Goal: Task Accomplishment & Management: Use online tool/utility

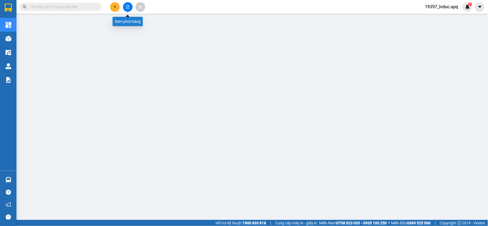
click at [125, 7] on button at bounding box center [128, 7] width 10 height 10
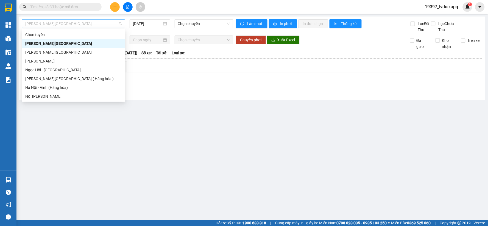
drag, startPoint x: 81, startPoint y: 26, endPoint x: 92, endPoint y: 40, distance: 17.0
click at [82, 27] on span "[PERSON_NAME][GEOGRAPHIC_DATA]" at bounding box center [73, 24] width 97 height 8
click at [95, 80] on div "Vinh - [GEOGRAPHIC_DATA] ( Hàng hóa )" at bounding box center [73, 79] width 97 height 6
type input "[DATE]"
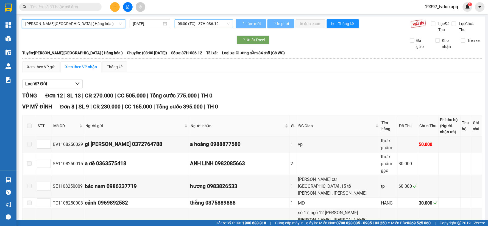
drag, startPoint x: 226, startPoint y: 22, endPoint x: 224, endPoint y: 26, distance: 4.7
click at [224, 26] on span "08:00 (TC) - 37H-086.12" at bounding box center [204, 24] width 52 height 8
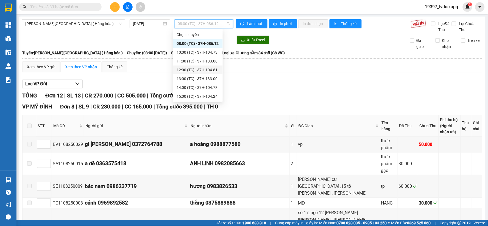
click at [206, 71] on div "12:00 (TC) - 37H-104.81" at bounding box center [198, 70] width 43 height 6
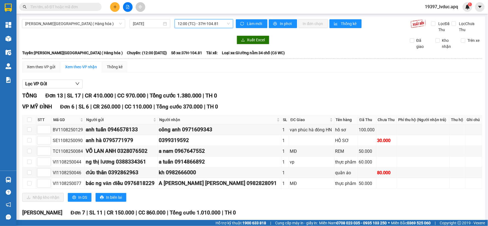
click at [219, 23] on span "12:00 (TC) - 37H-104.81" at bounding box center [204, 24] width 52 height 8
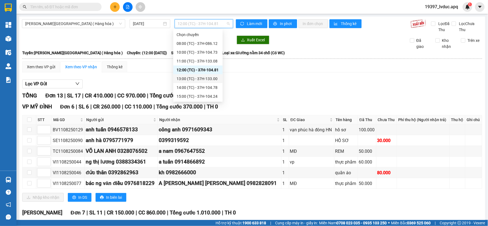
click at [204, 80] on div "13:00 (TC) - 37H-133.00" at bounding box center [198, 79] width 43 height 6
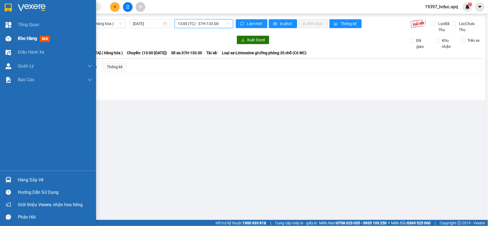
drag, startPoint x: 29, startPoint y: 37, endPoint x: 32, endPoint y: 45, distance: 8.3
click at [28, 39] on span "Kho hàng" at bounding box center [27, 38] width 19 height 5
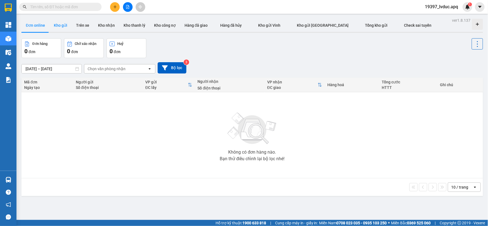
click at [57, 25] on button "Kho gửi" at bounding box center [60, 25] width 22 height 13
type input "[DATE] – [DATE]"
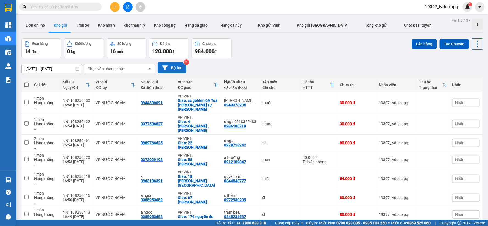
click at [165, 64] on button "Bộ lọc" at bounding box center [172, 67] width 29 height 11
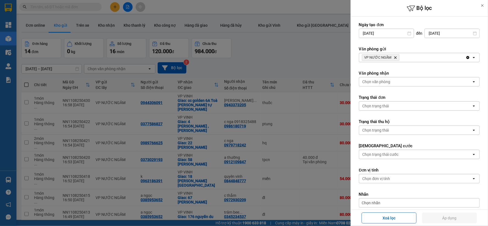
click at [394, 84] on div "Chọn văn phòng" at bounding box center [415, 81] width 113 height 9
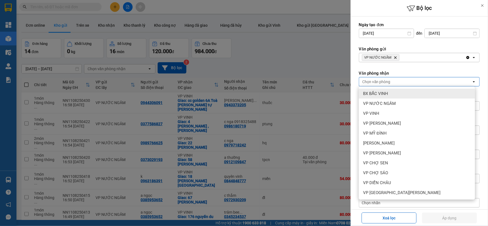
click at [387, 94] on span "BX BẮC VINH" at bounding box center [375, 93] width 25 height 5
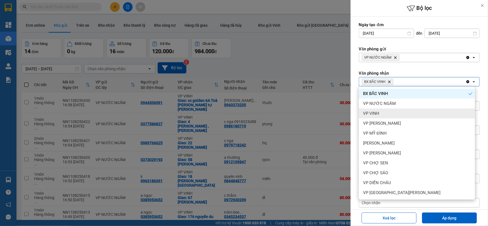
click at [385, 110] on div "VP VINH" at bounding box center [417, 113] width 116 height 10
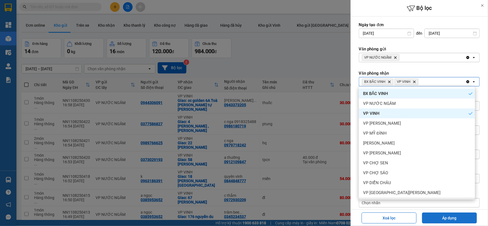
click at [429, 220] on button "Áp dụng" at bounding box center [449, 217] width 55 height 11
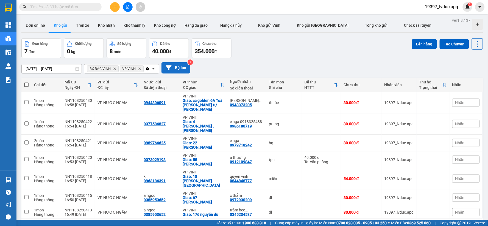
click at [187, 67] on button "Bộ lọc" at bounding box center [176, 67] width 29 height 11
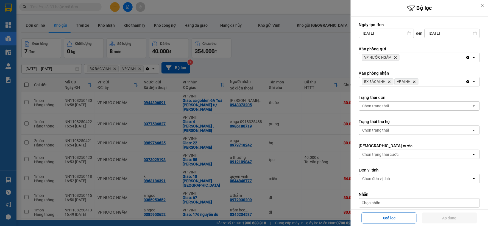
click at [427, 82] on div "BX BẮC VINH Delete VP VINH Delete" at bounding box center [412, 81] width 107 height 9
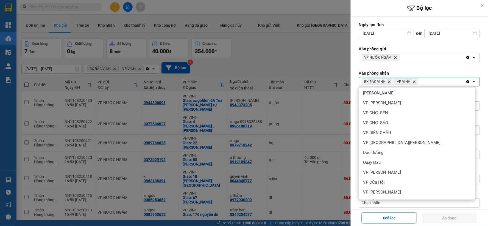
scroll to position [59, 0]
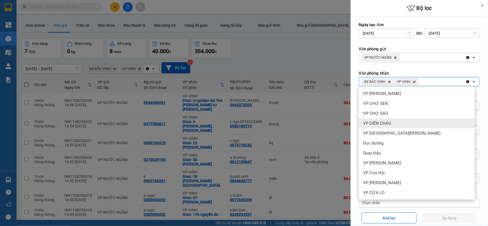
click at [396, 123] on div "VP DIỄN CHÂU" at bounding box center [417, 123] width 116 height 10
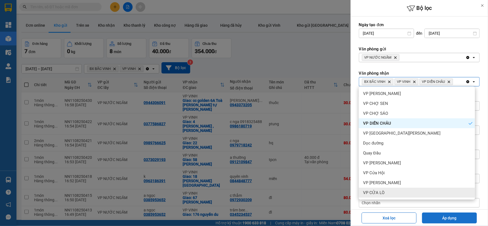
click at [435, 218] on button "Áp dụng" at bounding box center [449, 217] width 55 height 11
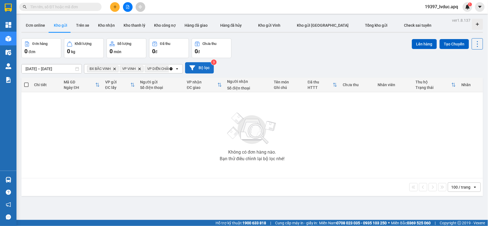
click at [201, 65] on button "Bộ lọc" at bounding box center [199, 67] width 29 height 11
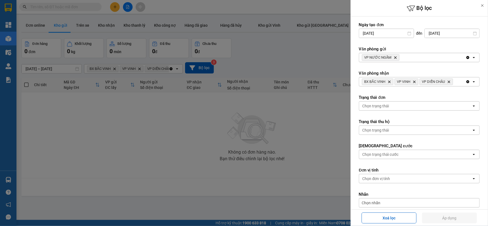
click at [284, 60] on div at bounding box center [244, 113] width 488 height 226
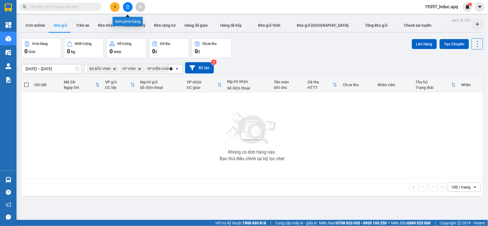
drag, startPoint x: 127, startPoint y: 4, endPoint x: 128, endPoint y: 12, distance: 7.2
click at [127, 5] on button at bounding box center [128, 7] width 10 height 10
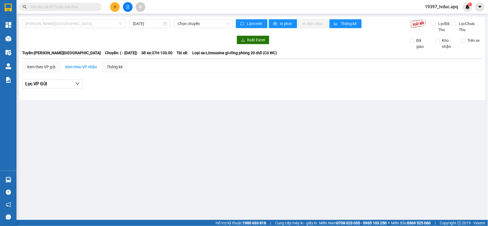
drag, startPoint x: 82, startPoint y: 20, endPoint x: 77, endPoint y: 37, distance: 17.6
click at [80, 21] on span "Gia Lâm - Mỹ Đình" at bounding box center [73, 24] width 97 height 8
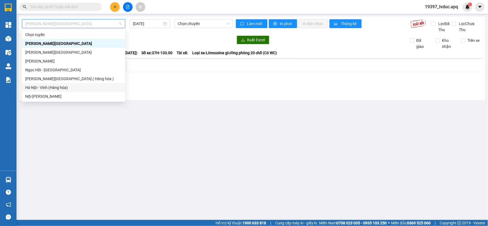
click at [72, 84] on div "Hà Nội - Vinh (Hàng hóa)" at bounding box center [73, 87] width 97 height 6
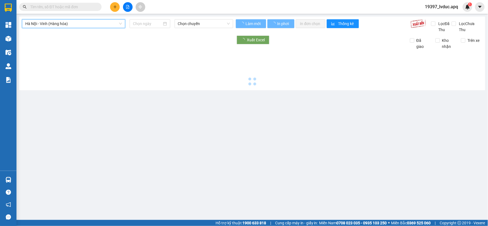
type input "11/08/2025"
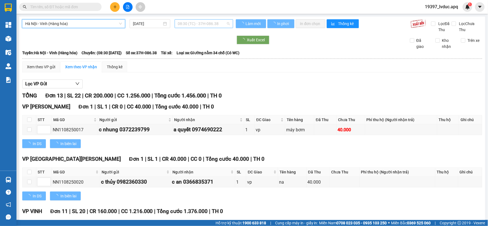
click at [216, 23] on span "08:30 (TC) - 37H-086.38" at bounding box center [204, 24] width 52 height 8
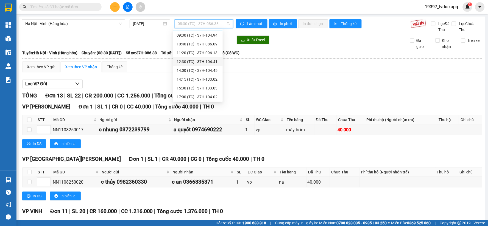
scroll to position [26, 0]
click at [208, 94] on div "17:05 (TC) - 37C-086.12" at bounding box center [198, 96] width 43 height 6
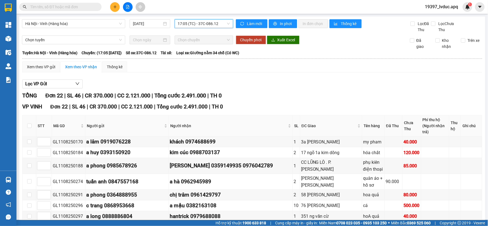
click at [225, 22] on span "17:05 (TC) - 37C-086.12" at bounding box center [204, 24] width 52 height 8
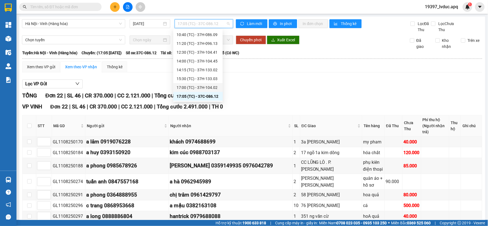
click at [213, 88] on div "17:00 (TC) - 37H-104.02" at bounding box center [198, 87] width 43 height 6
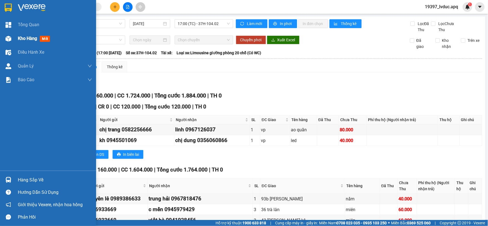
click at [23, 37] on span "Kho hàng" at bounding box center [27, 38] width 19 height 5
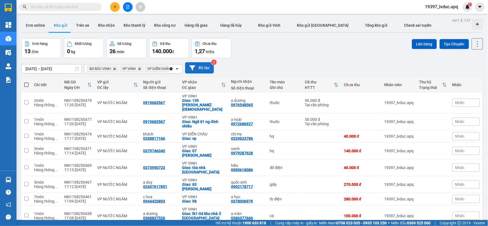
click at [201, 67] on button "Bộ lọc" at bounding box center [199, 67] width 29 height 11
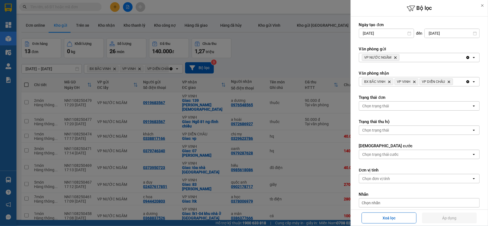
click at [466, 80] on icon "Clear all" at bounding box center [468, 81] width 4 height 4
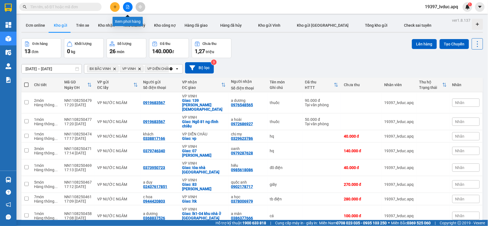
click at [129, 9] on icon "file-add" at bounding box center [127, 7] width 3 height 4
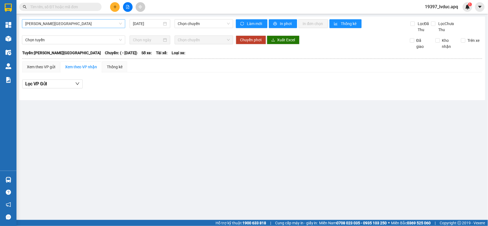
click at [74, 26] on span "[PERSON_NAME][GEOGRAPHIC_DATA]" at bounding box center [73, 24] width 97 height 8
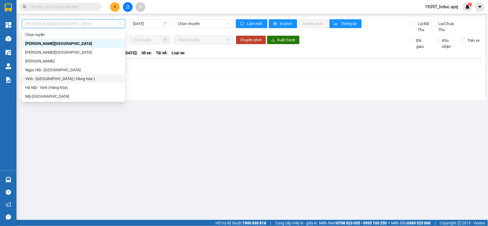
click at [59, 79] on div "Vinh - [GEOGRAPHIC_DATA] ( Hàng hóa )" at bounding box center [73, 79] width 97 height 6
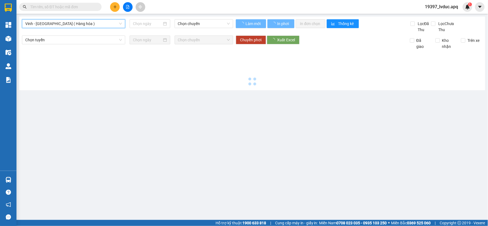
type input "[DATE]"
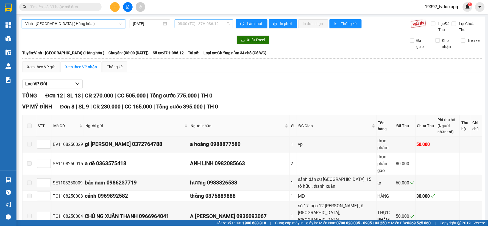
click at [213, 24] on span "08:00 (TC) - 37H-086.12" at bounding box center [204, 24] width 52 height 8
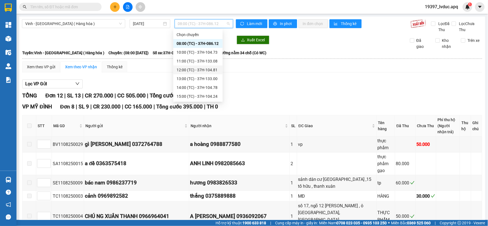
click at [205, 68] on div "12:00 (TC) - 37H-104.81" at bounding box center [198, 70] width 43 height 6
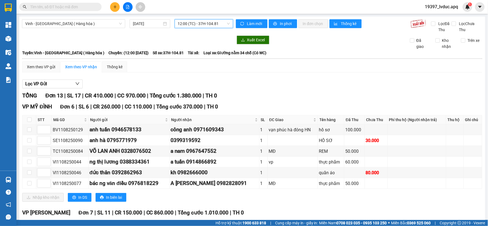
click at [218, 23] on span "12:00 (TC) - 37H-104.81" at bounding box center [204, 24] width 52 height 8
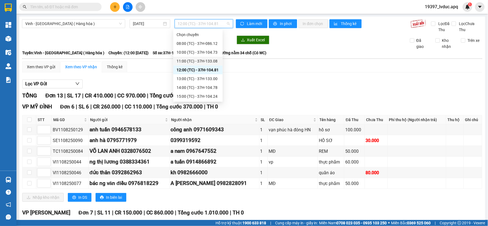
click at [198, 59] on div "11:00 (TC) - 37H-133.08" at bounding box center [198, 61] width 43 height 6
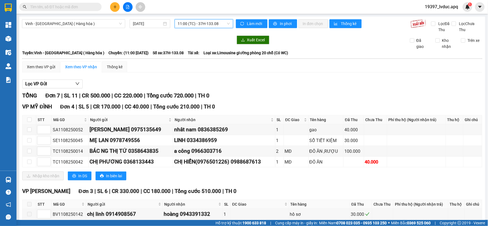
click at [221, 23] on span "11:00 (TC) - 37H-133.08" at bounding box center [204, 24] width 52 height 8
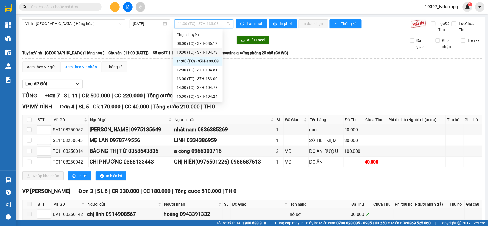
click at [200, 51] on div "10:00 (TC) - 37H-104.73" at bounding box center [198, 52] width 43 height 6
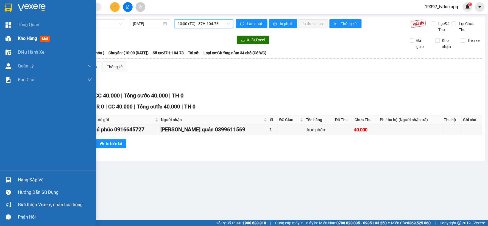
click at [7, 34] on div at bounding box center [9, 39] width 10 height 10
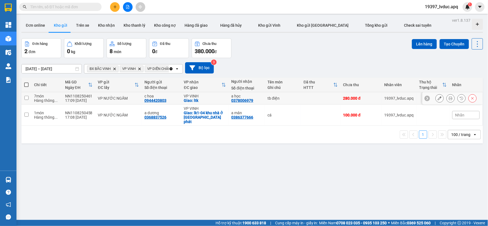
click at [270, 99] on div "tb điện" at bounding box center [283, 98] width 30 height 4
checkbox input "true"
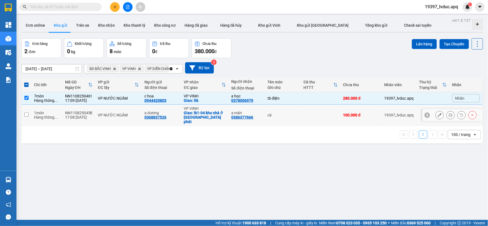
click at [253, 114] on div "a mân 0386377666" at bounding box center [247, 114] width 31 height 9
checkbox input "true"
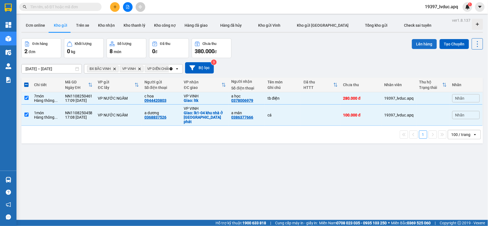
click at [421, 47] on button "Lên hàng" at bounding box center [424, 44] width 25 height 10
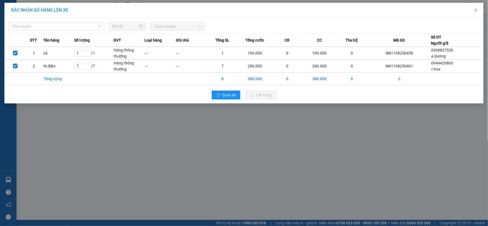
drag, startPoint x: 97, startPoint y: 25, endPoint x: 78, endPoint y: 60, distance: 40.4
click at [97, 25] on span "Chọn tuyến" at bounding box center [56, 26] width 89 height 8
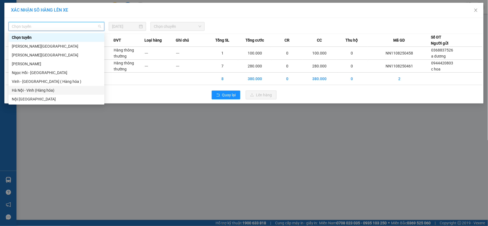
drag, startPoint x: 56, startPoint y: 90, endPoint x: 76, endPoint y: 80, distance: 21.9
click at [61, 89] on div "Hà Nội - Vinh (Hàng hóa)" at bounding box center [56, 90] width 89 height 6
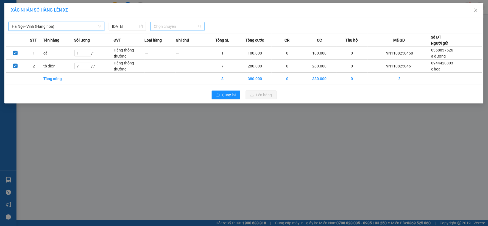
click at [175, 27] on span "Chọn chuyến" at bounding box center [178, 26] width 48 height 8
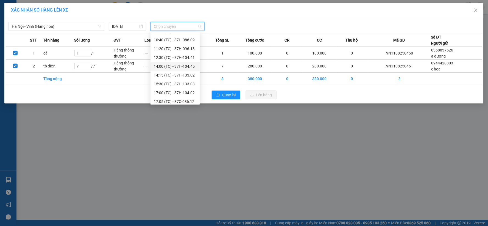
scroll to position [35, 0]
drag, startPoint x: 192, startPoint y: 98, endPoint x: 196, endPoint y: 98, distance: 3.6
click at [192, 98] on div "22:40 (TC) - 37H-133.00" at bounding box center [175, 99] width 43 height 6
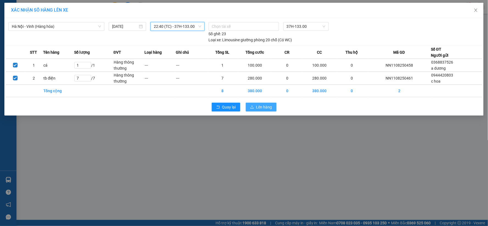
click at [265, 105] on span "Lên hàng" at bounding box center [264, 107] width 16 height 6
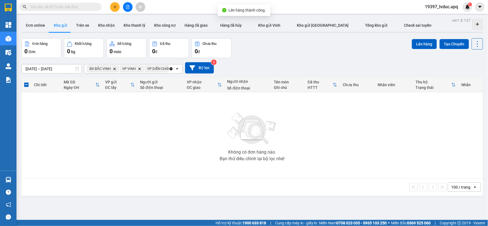
click at [290, 59] on div "09/08/2025 – 11/08/2025 Press the down arrow key to interact with the calendar …" at bounding box center [252, 68] width 462 height 20
click at [207, 67] on button "Bộ lọc" at bounding box center [199, 67] width 29 height 11
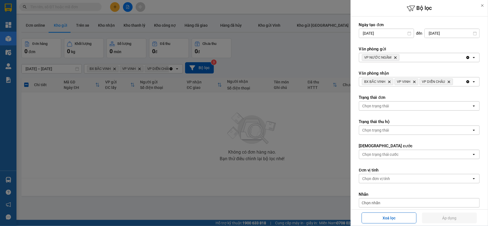
click at [467, 81] on icon "Clear all" at bounding box center [468, 81] width 3 height 3
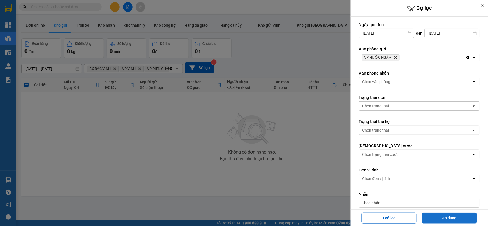
click at [432, 214] on button "Áp dụng" at bounding box center [449, 217] width 55 height 11
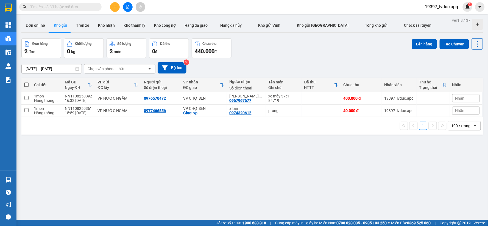
click at [304, 68] on div "09/08/2025 – 11/08/2025 Press the down arrow key to interact with the calendar …" at bounding box center [252, 67] width 462 height 11
click at [178, 70] on button "Bộ lọc" at bounding box center [172, 67] width 29 height 11
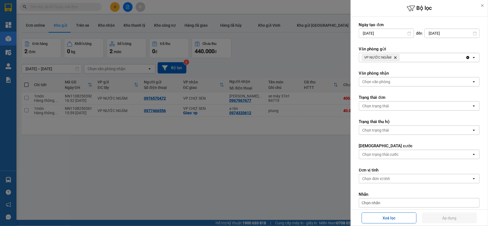
click at [425, 59] on div "VP NƯỚC NGẦM Delete" at bounding box center [412, 57] width 107 height 9
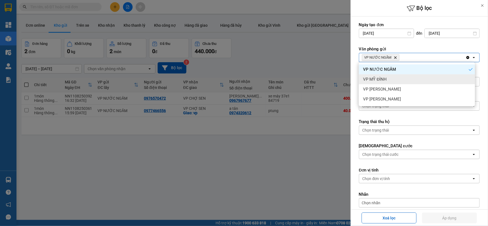
drag, startPoint x: 407, startPoint y: 83, endPoint x: 424, endPoint y: 72, distance: 20.3
click at [407, 83] on div "VP MỸ ĐÌNH" at bounding box center [417, 79] width 116 height 10
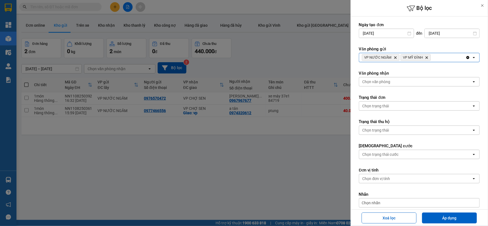
click at [441, 60] on div "VP NƯỚC NGẦM Delete VP MỸ ĐÌNH Delete" at bounding box center [412, 57] width 107 height 9
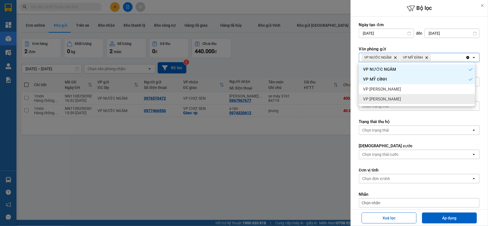
drag, startPoint x: 412, startPoint y: 94, endPoint x: 425, endPoint y: 81, distance: 18.3
click at [413, 94] on div "VP GIA LÂM" at bounding box center [417, 99] width 116 height 10
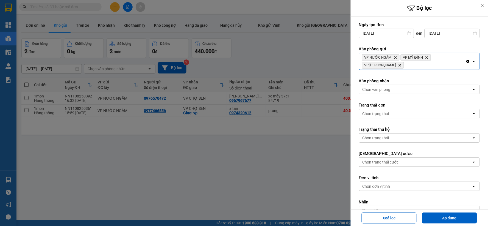
click at [450, 54] on div "VP NƯỚC NGẦM Delete VP MỸ ĐÌNH Delete VP GIA LÂM Delete" at bounding box center [412, 61] width 107 height 16
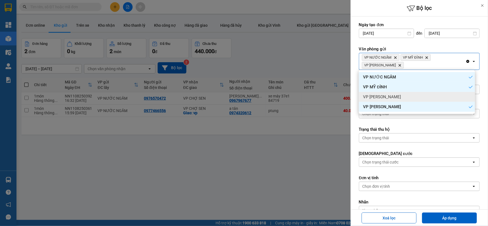
click at [410, 98] on div "VP NGỌC HỒI" at bounding box center [417, 97] width 116 height 10
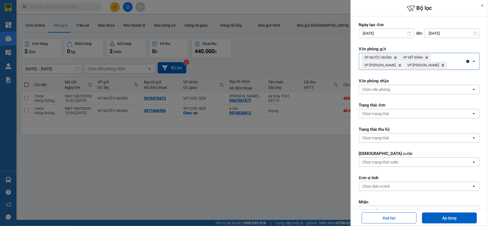
click at [416, 84] on div "Văn phòng nhận Chọn văn phòng open" at bounding box center [419, 86] width 121 height 16
click at [414, 90] on div "Chọn văn phòng" at bounding box center [415, 89] width 113 height 9
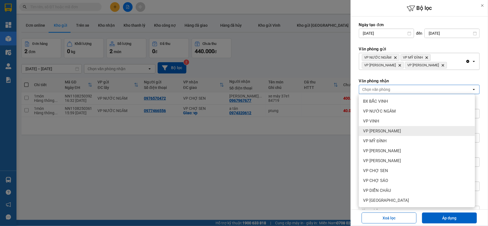
click at [414, 132] on div "VP [PERSON_NAME]" at bounding box center [417, 131] width 116 height 10
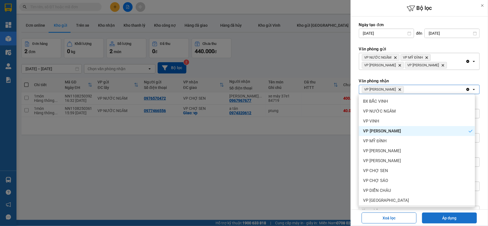
drag, startPoint x: 433, startPoint y: 219, endPoint x: 405, endPoint y: 207, distance: 30.3
click at [433, 219] on button "Áp dụng" at bounding box center [449, 217] width 55 height 11
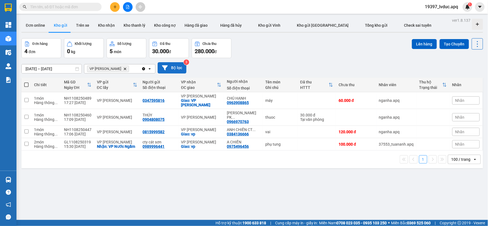
click at [180, 70] on button "Bộ lọc" at bounding box center [172, 67] width 29 height 11
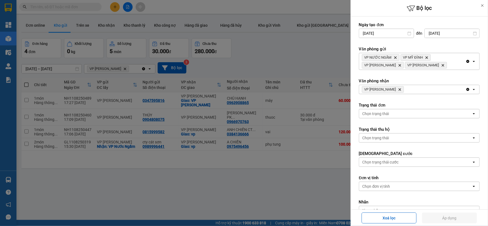
click at [401, 89] on icon "VP THANH CHƯƠNG, close by backspace" at bounding box center [400, 89] width 2 height 2
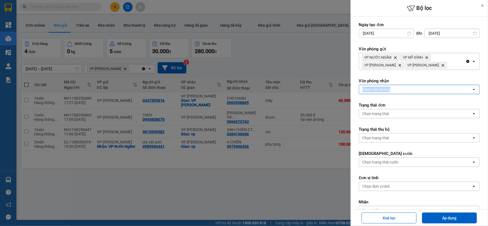
click at [402, 89] on div "Chọn văn phòng" at bounding box center [415, 89] width 113 height 9
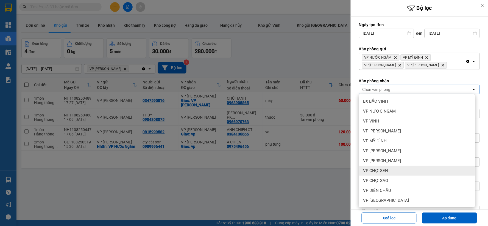
click at [394, 169] on div "VP CHỢ SEN" at bounding box center [417, 170] width 116 height 10
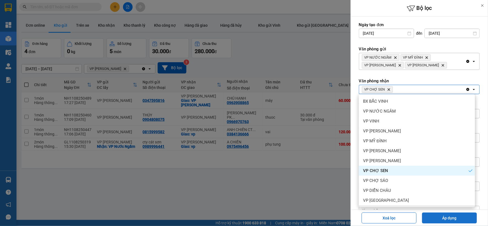
click at [443, 217] on button "Áp dụng" at bounding box center [449, 217] width 55 height 11
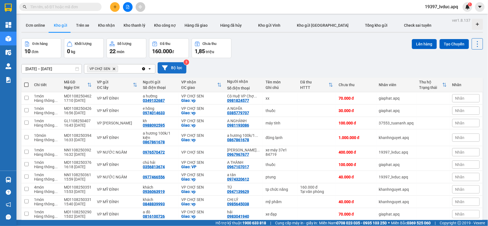
click at [183, 72] on button "Bộ lọc" at bounding box center [172, 67] width 29 height 11
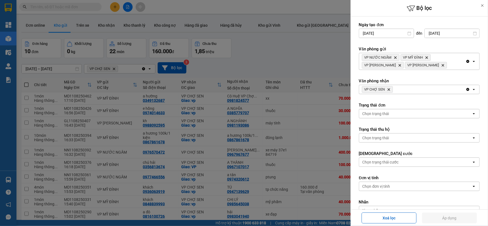
click at [273, 49] on div at bounding box center [244, 113] width 488 height 226
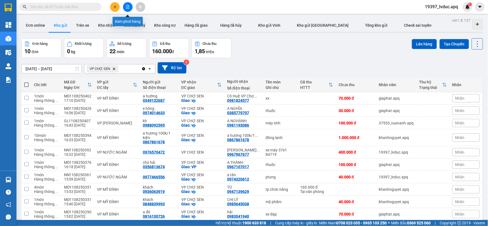
click at [127, 8] on icon "file-add" at bounding box center [128, 7] width 4 height 4
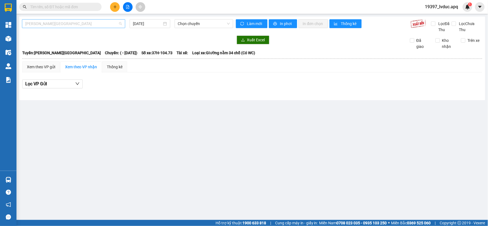
click at [83, 22] on span "Gia Lâm - Mỹ Đình" at bounding box center [73, 24] width 97 height 8
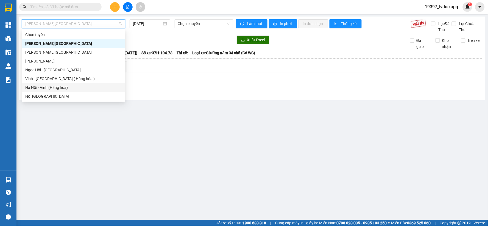
click at [61, 87] on div "Hà Nội - Vinh (Hàng hóa)" at bounding box center [73, 87] width 97 height 6
type input "11/08/2025"
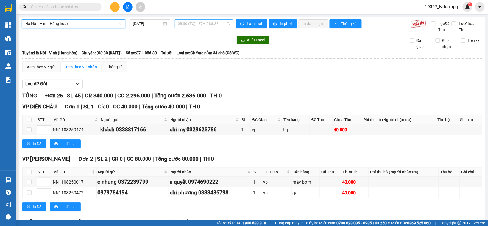
click at [224, 21] on span "08:30 (TC) - 37H-086.38" at bounding box center [204, 24] width 52 height 8
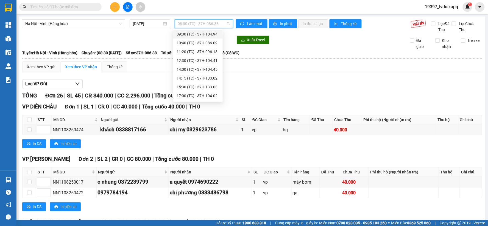
scroll to position [35, 0]
click at [212, 96] on div "22:40 (TC) - 37H-133.00" at bounding box center [198, 96] width 43 height 6
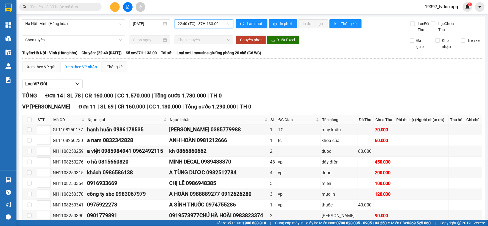
click at [228, 24] on div "22:40 (TC) - 37H-133.00" at bounding box center [204, 23] width 59 height 9
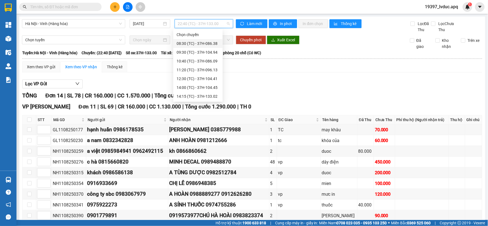
click at [214, 43] on div "08:30 (TC) - 37H-086.38" at bounding box center [198, 43] width 43 height 6
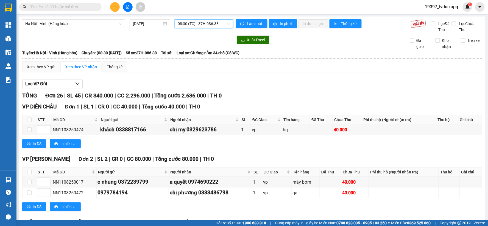
click at [218, 27] on span "08:30 (TC) - 37H-086.38" at bounding box center [204, 24] width 52 height 8
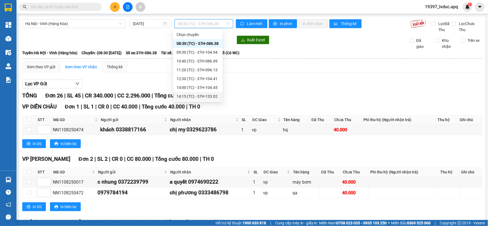
click at [204, 95] on div "14:15 (TC) - 37H-133.02" at bounding box center [198, 96] width 43 height 6
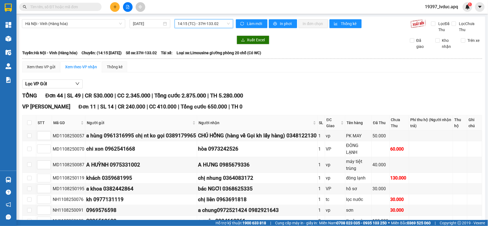
click at [226, 22] on span "14:15 (TC) - 37H-133.02" at bounding box center [204, 24] width 52 height 8
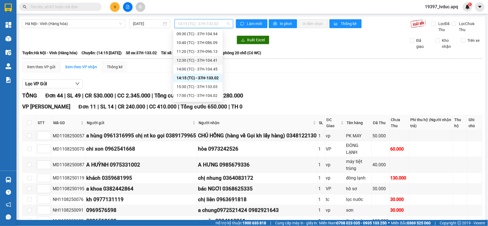
scroll to position [35, 0]
click at [209, 94] on div "22:40 (TC) - 37H-133.00" at bounding box center [198, 96] width 43 height 6
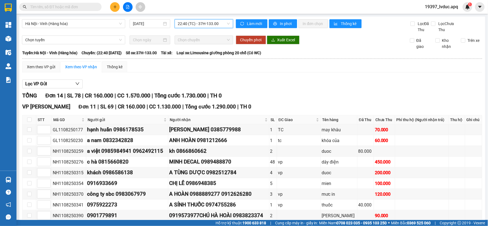
click at [224, 25] on span "22:40 (TC) - 37H-133.00" at bounding box center [204, 24] width 52 height 8
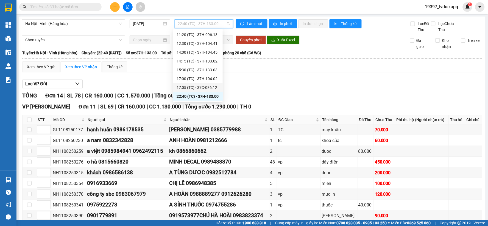
click at [213, 88] on div "17:05 (TC) - 37C-086.12" at bounding box center [198, 87] width 43 height 6
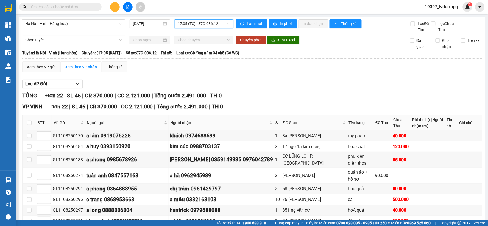
click at [221, 26] on span "17:05 (TC) - 37C-086.12" at bounding box center [204, 24] width 52 height 8
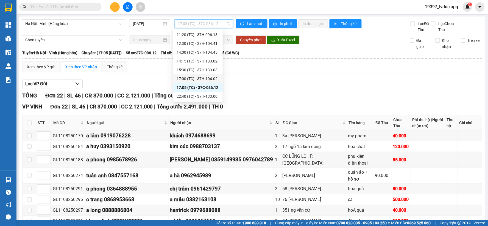
click at [210, 80] on div "17:00 (TC) - 37H-104.02" at bounding box center [198, 79] width 43 height 6
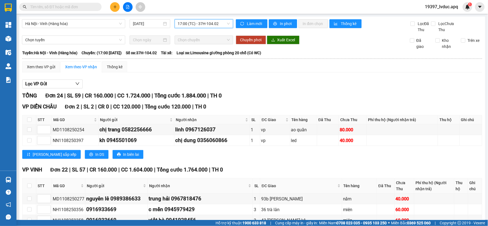
click at [227, 24] on span "17:00 (TC) - 37H-104.02" at bounding box center [204, 24] width 52 height 8
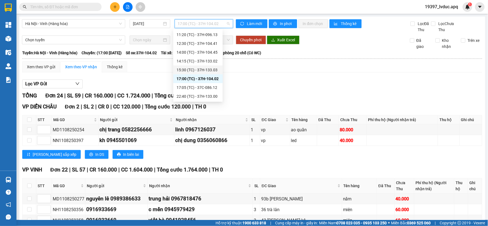
click at [212, 68] on div "15:30 (TC) - 37H-133.03" at bounding box center [198, 70] width 43 height 6
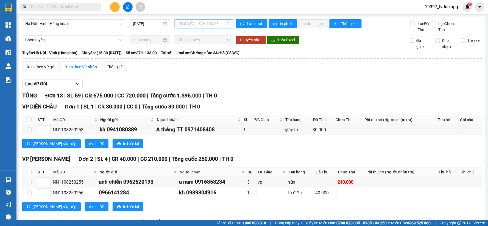
click at [221, 24] on span "15:30 (TC) - 37H-133.03" at bounding box center [204, 24] width 52 height 8
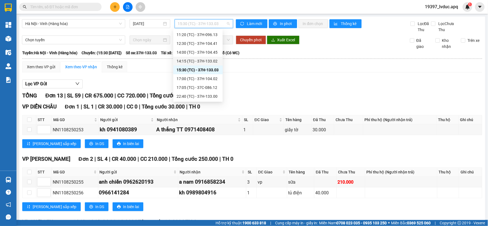
click at [212, 59] on div "14:15 (TC) - 37H-133.02" at bounding box center [198, 61] width 43 height 6
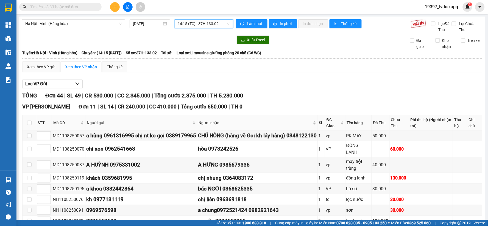
click at [224, 23] on span "14:15 (TC) - 37H-133.02" at bounding box center [204, 24] width 52 height 8
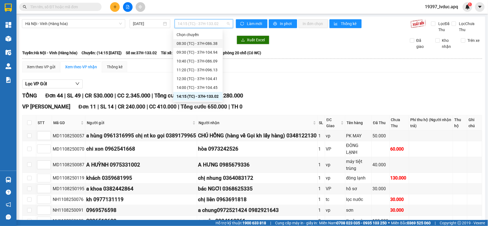
click at [216, 41] on div "08:30 (TC) - 37H-086.38" at bounding box center [198, 43] width 43 height 6
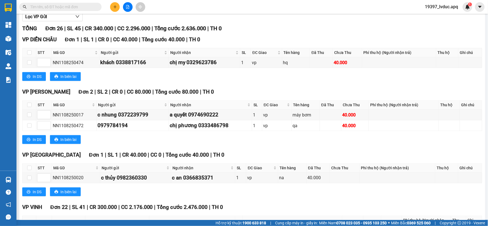
scroll to position [64, 0]
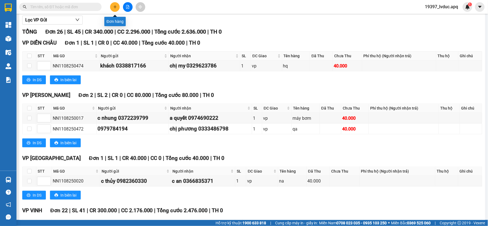
click at [111, 6] on button at bounding box center [115, 7] width 10 height 10
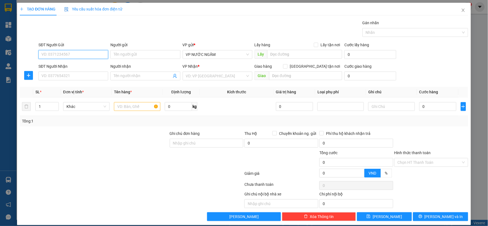
click at [89, 53] on input "SĐT Người Gửi" at bounding box center [73, 54] width 70 height 9
click at [9, 36] on div "TẠO ĐƠN HÀNG Yêu cầu xuất hóa đơn điện tử Transit Pickup Surcharge Ids Transit …" at bounding box center [244, 113] width 488 height 226
click at [8, 36] on div "TẠO ĐƠN HÀNG Yêu cầu xuất hóa đơn điện tử Transit Pickup Surcharge Ids Transit …" at bounding box center [244, 113] width 488 height 226
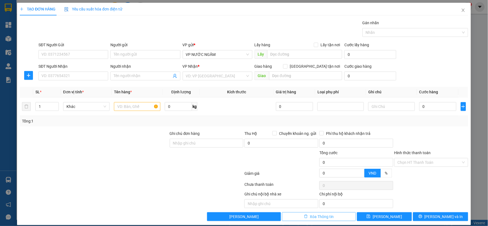
drag, startPoint x: 332, startPoint y: 214, endPoint x: 327, endPoint y: 215, distance: 5.1
click at [332, 214] on button "Xóa Thông tin" at bounding box center [319, 216] width 74 height 9
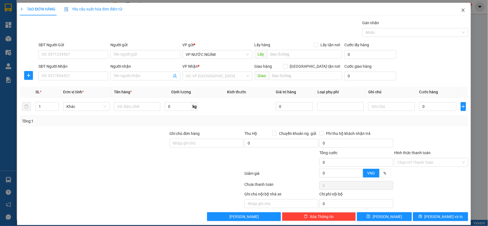
click at [461, 8] on icon "close" at bounding box center [463, 10] width 4 height 4
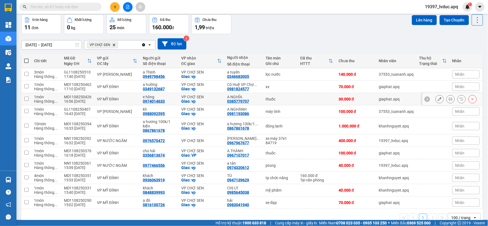
scroll to position [36, 0]
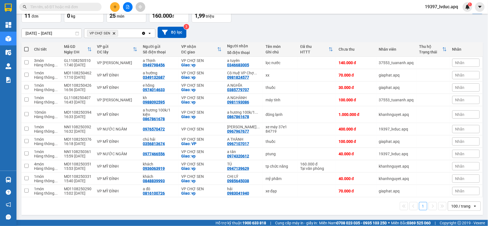
click at [129, 8] on icon "file-add" at bounding box center [128, 7] width 4 height 4
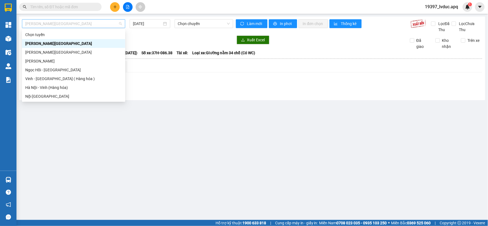
click at [87, 19] on div "Gia Lâm - Mỹ Đình" at bounding box center [73, 23] width 103 height 9
click at [47, 87] on div "Hà Nội - Vinh (Hàng hóa)" at bounding box center [73, 87] width 97 height 6
type input "11/08/2025"
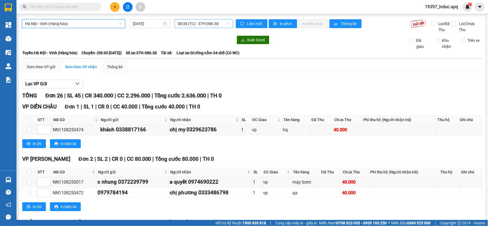
click at [225, 24] on span "08:30 (TC) - 37H-086.38" at bounding box center [204, 24] width 52 height 8
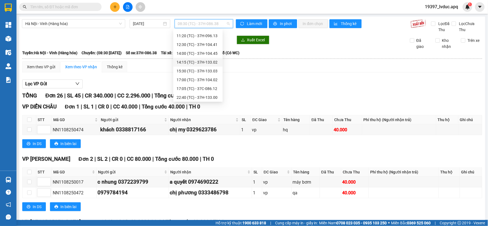
scroll to position [35, 0]
click at [283, 94] on div "TỔNG Đơn 26 | SL 45 | CR 340.000 | CC 2.296.000 | Tổng cước 2.636.000 | TH 0" at bounding box center [252, 95] width 460 height 9
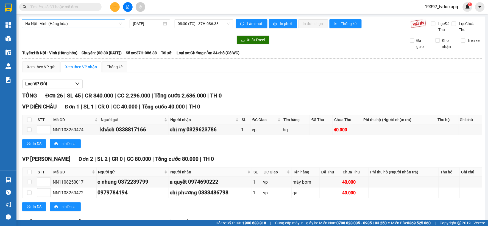
click at [80, 26] on span "Hà Nội - Vinh (Hàng hóa)" at bounding box center [73, 24] width 97 height 8
click at [165, 36] on div at bounding box center [127, 39] width 211 height 9
click at [218, 26] on span "08:30 (TC) - 37H-086.38" at bounding box center [204, 24] width 52 height 8
drag, startPoint x: 241, startPoint y: 75, endPoint x: 201, endPoint y: 51, distance: 46.9
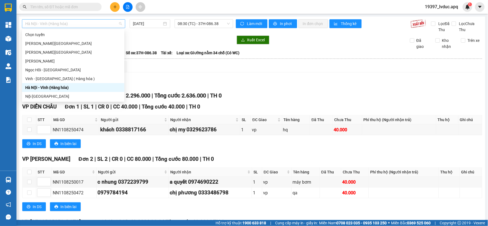
click at [105, 22] on span "Hà Nội - Vinh (Hàng hóa)" at bounding box center [73, 24] width 97 height 8
click at [67, 90] on div "Hà Nội - Vinh (Hàng hóa)" at bounding box center [73, 87] width 96 height 6
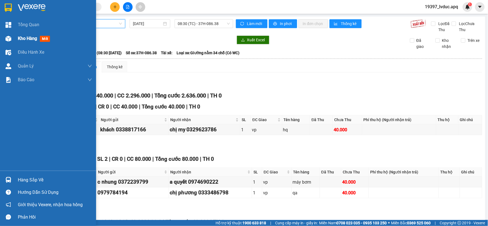
click at [5, 38] on div at bounding box center [9, 39] width 10 height 10
click at [4, 38] on div at bounding box center [9, 39] width 10 height 10
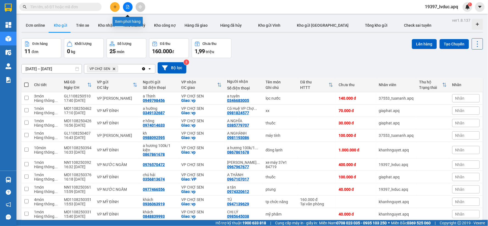
click at [128, 7] on icon "file-add" at bounding box center [128, 7] width 4 height 4
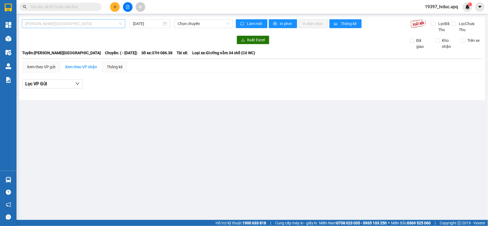
click at [115, 20] on span "Gia Lâm - Mỹ Đình" at bounding box center [73, 24] width 97 height 8
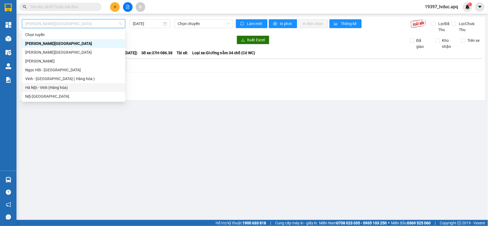
click at [87, 87] on div "Hà Nội - Vinh (Hàng hóa)" at bounding box center [73, 87] width 97 height 6
type input "11/08/2025"
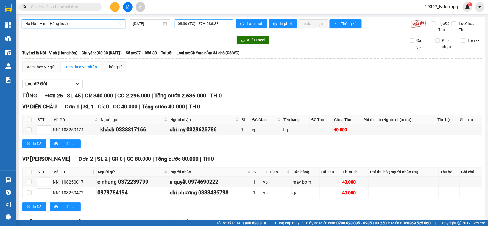
click at [219, 25] on span "08:30 (TC) - 37H-086.38" at bounding box center [204, 24] width 52 height 8
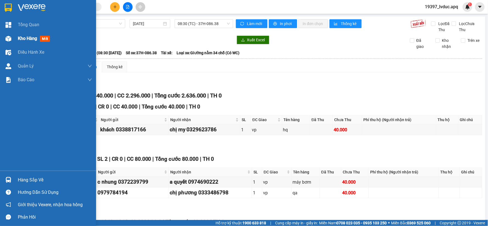
click at [10, 37] on img at bounding box center [8, 39] width 6 height 6
drag, startPoint x: 10, startPoint y: 37, endPoint x: 19, endPoint y: 40, distance: 8.8
click at [10, 37] on img at bounding box center [8, 39] width 6 height 6
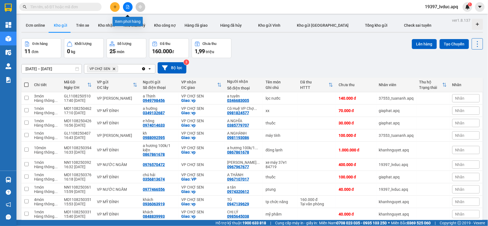
click at [126, 3] on button at bounding box center [128, 7] width 10 height 10
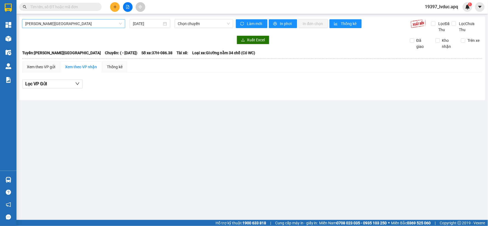
drag, startPoint x: 82, startPoint y: 23, endPoint x: 78, endPoint y: 27, distance: 5.5
click at [80, 25] on span "Gia Lâm - Mỹ Đình" at bounding box center [73, 24] width 97 height 8
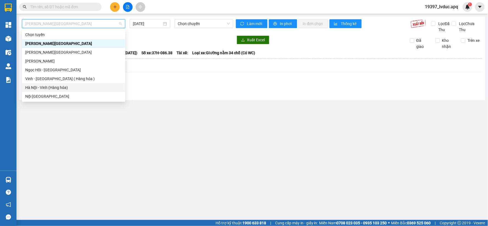
click at [59, 88] on div "Hà Nội - Vinh (Hàng hóa)" at bounding box center [73, 87] width 97 height 6
type input "11/08/2025"
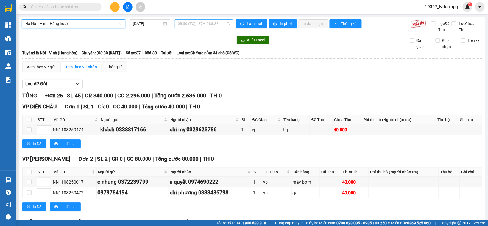
click at [223, 26] on span "08:30 (TC) - 37H-086.38" at bounding box center [204, 24] width 52 height 8
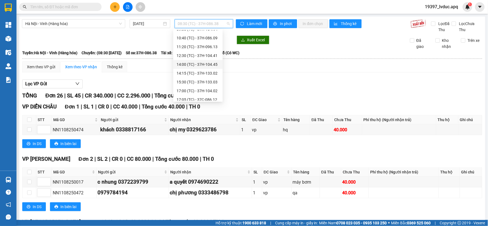
scroll to position [35, 0]
click at [213, 94] on div "22:40 (TC) - 37H-133.00" at bounding box center [198, 96] width 43 height 6
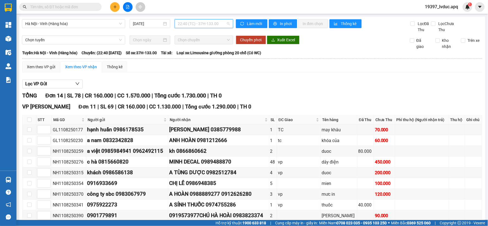
click at [217, 26] on span "22:40 (TC) - 37H-133.00" at bounding box center [204, 24] width 52 height 8
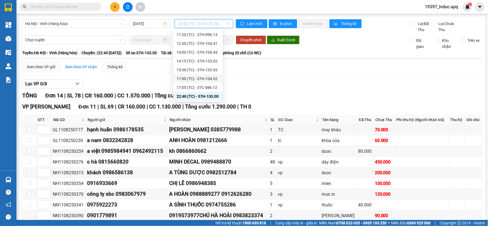
click at [212, 77] on div "17:00 (TC) - 37H-104.02" at bounding box center [198, 79] width 43 height 6
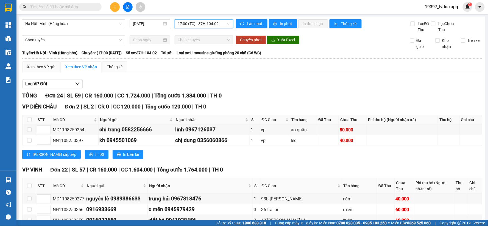
click at [223, 23] on span "17:00 (TC) - 37H-104.02" at bounding box center [204, 24] width 52 height 8
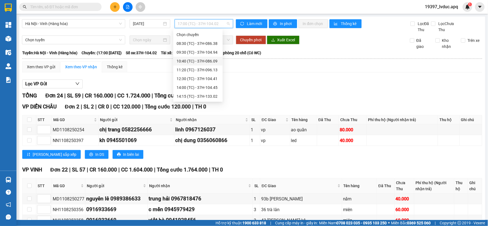
click at [208, 61] on div "10:40 (TC) - 37H-086.09" at bounding box center [198, 61] width 43 height 6
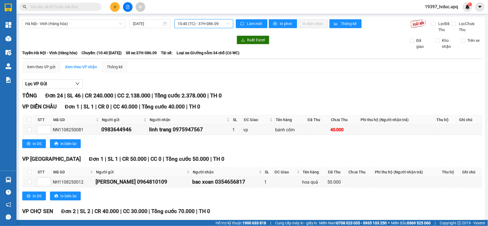
click at [218, 21] on span "10:40 (TC) - 37H-086.09" at bounding box center [204, 24] width 52 height 8
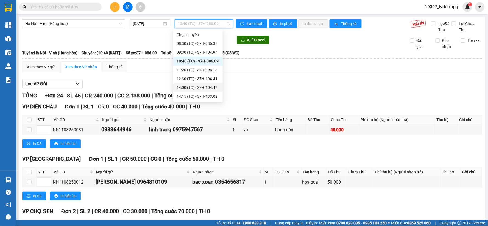
click at [209, 85] on div "14:00 (TC) - 37H-104.45" at bounding box center [198, 87] width 43 height 6
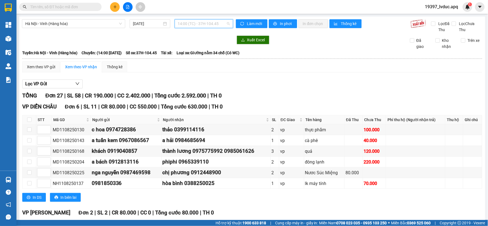
click at [223, 23] on span "14:00 (TC) - 37H-104.45" at bounding box center [204, 24] width 52 height 8
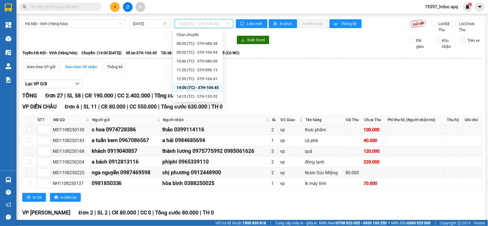
scroll to position [30, 0]
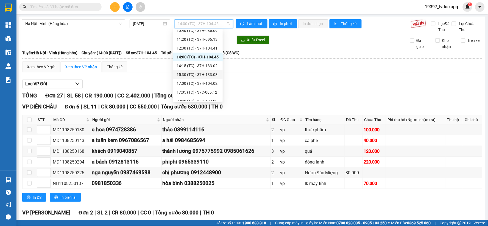
click at [212, 77] on div "15:30 (TC) - 37H-133.03" at bounding box center [197, 74] width 49 height 9
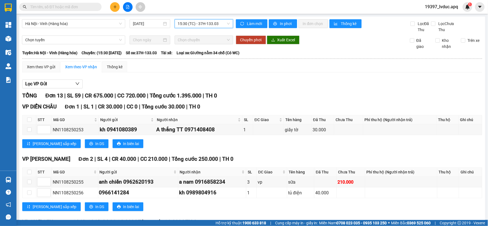
click at [223, 23] on span "15:30 (TC) - 37H-133.03" at bounding box center [204, 24] width 52 height 8
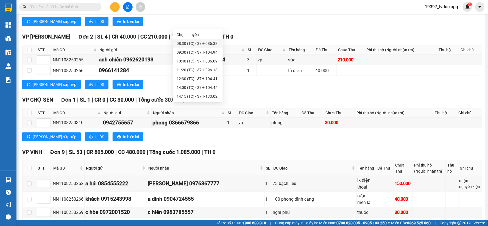
click at [214, 45] on div "08:30 (TC) - 37H-086.38" at bounding box center [198, 43] width 43 height 6
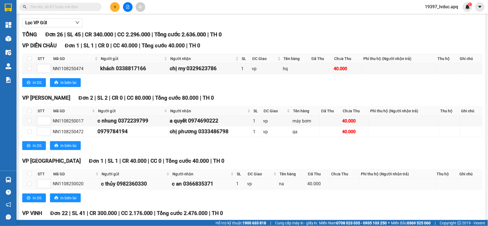
scroll to position [152, 0]
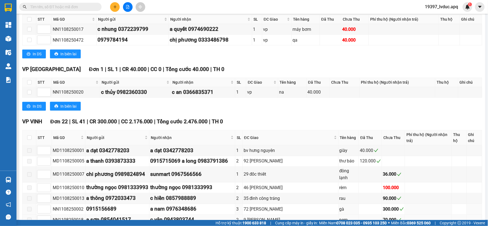
drag, startPoint x: 85, startPoint y: 201, endPoint x: 85, endPoint y: 210, distance: 8.8
click at [85, 204] on td "0915156689" at bounding box center [117, 209] width 64 height 11
click at [84, 216] on div "NN1108250018" at bounding box center [69, 219] width 32 height 7
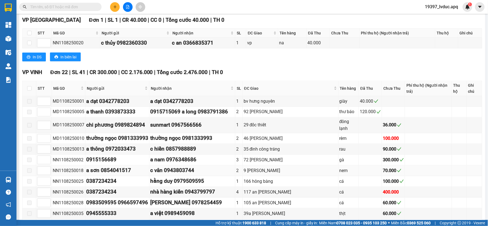
scroll to position [213, 0]
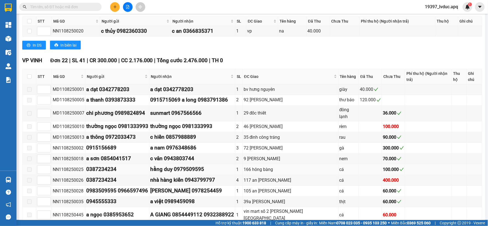
click at [25, 164] on td at bounding box center [30, 169] width 14 height 11
click at [29, 167] on span at bounding box center [29, 169] width 4 height 4
click at [32, 164] on td at bounding box center [30, 169] width 14 height 11
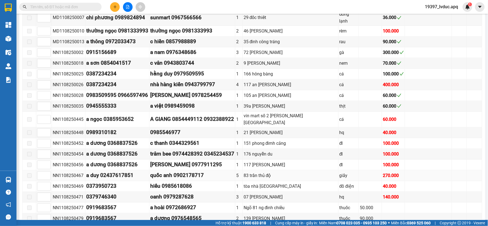
scroll to position [338, 0]
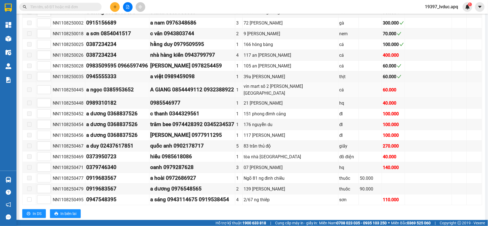
click at [62, 86] on div "NN1108250445" at bounding box center [69, 89] width 32 height 7
click at [60, 86] on div "NN1108250445" at bounding box center [69, 89] width 32 height 7
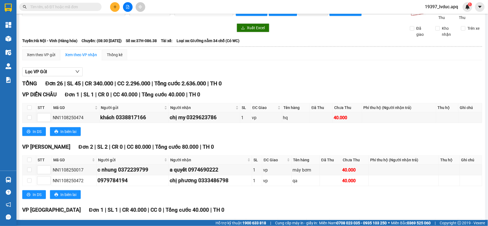
scroll to position [0, 0]
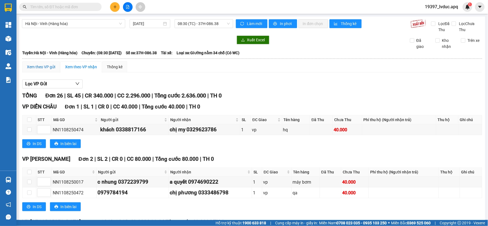
click at [53, 66] on div "Xem theo VP gửi" at bounding box center [41, 67] width 28 height 6
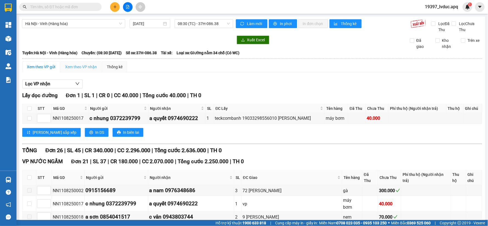
click at [89, 71] on div "Xem theo VP nhận" at bounding box center [80, 66] width 41 height 11
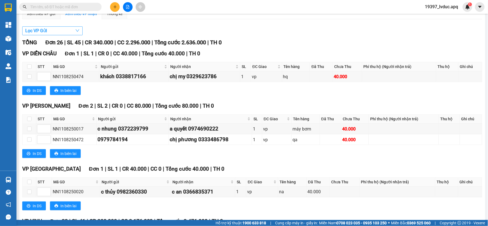
scroll to position [33, 0]
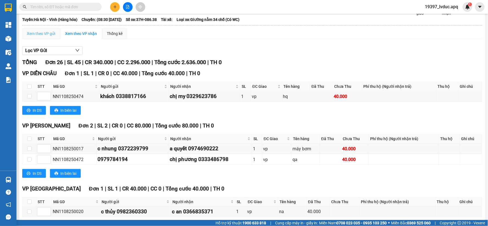
click at [37, 29] on div "Xem theo VP gửi" at bounding box center [41, 33] width 38 height 11
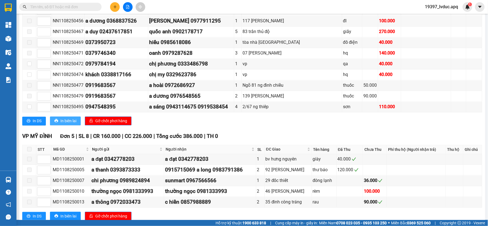
scroll to position [308, 0]
click at [31, 104] on input "checkbox" at bounding box center [29, 106] width 4 height 4
checkbox input "true"
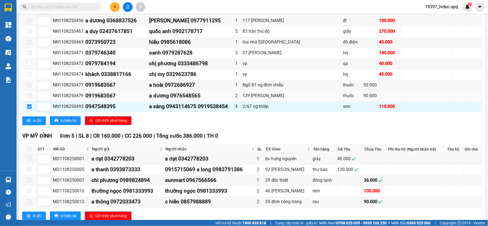
click at [29, 93] on span at bounding box center [29, 95] width 4 height 4
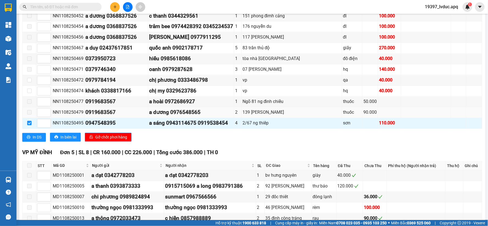
scroll to position [277, 0]
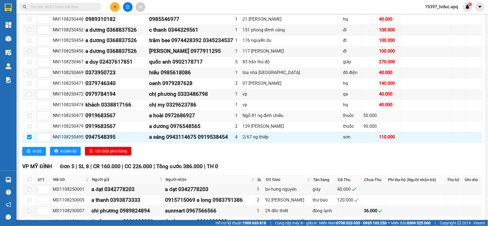
click at [29, 113] on span at bounding box center [29, 115] width 4 height 4
drag, startPoint x: 30, startPoint y: 111, endPoint x: 28, endPoint y: 102, distance: 9.6
click at [29, 124] on span at bounding box center [29, 126] width 4 height 4
click at [28, 113] on span at bounding box center [29, 115] width 4 height 4
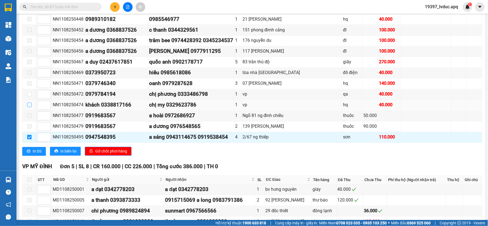
click at [29, 102] on label at bounding box center [29, 105] width 4 height 6
click at [29, 102] on input "checkbox" at bounding box center [29, 104] width 4 height 4
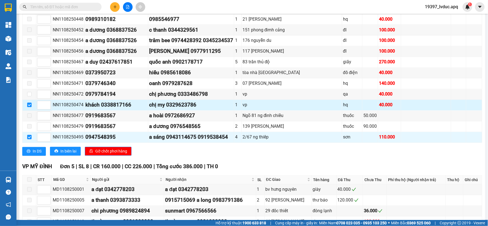
click at [29, 102] on input "checkbox" at bounding box center [29, 104] width 4 height 4
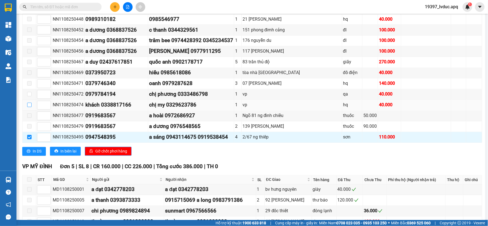
click at [30, 102] on input "checkbox" at bounding box center [29, 104] width 4 height 4
checkbox input "true"
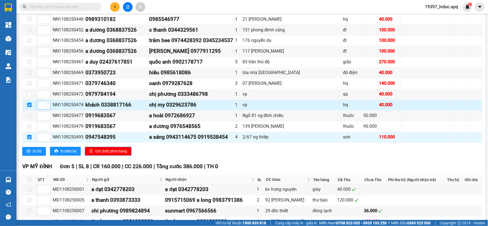
scroll to position [247, 0]
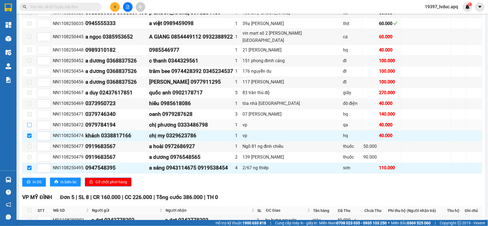
click at [29, 123] on input "checkbox" at bounding box center [29, 125] width 4 height 4
checkbox input "true"
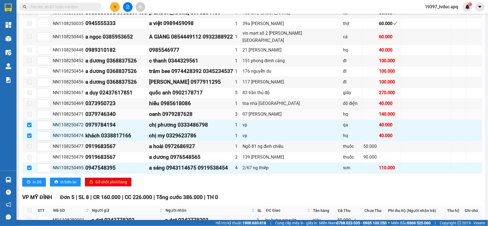
click at [31, 112] on span at bounding box center [29, 114] width 4 height 4
click at [29, 101] on span at bounding box center [29, 103] width 4 height 4
drag, startPoint x: 30, startPoint y: 78, endPoint x: 29, endPoint y: 73, distance: 6.0
click at [30, 90] on span at bounding box center [29, 92] width 4 height 4
click at [29, 80] on span at bounding box center [29, 82] width 4 height 4
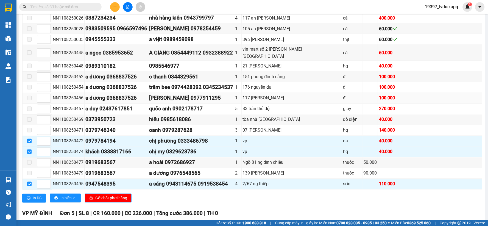
scroll to position [216, 0]
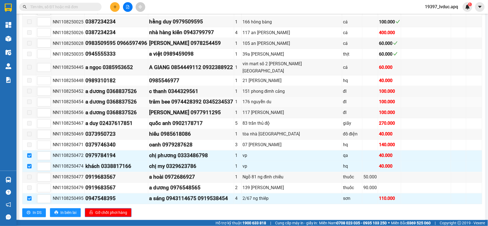
click at [29, 97] on td at bounding box center [30, 102] width 14 height 11
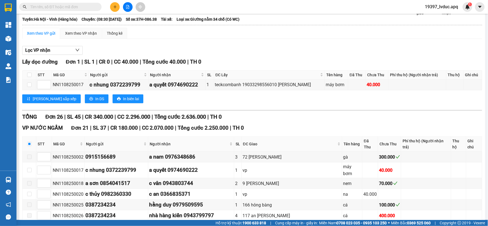
scroll to position [33, 0]
click at [27, 142] on input "checkbox" at bounding box center [29, 144] width 4 height 4
checkbox input "true"
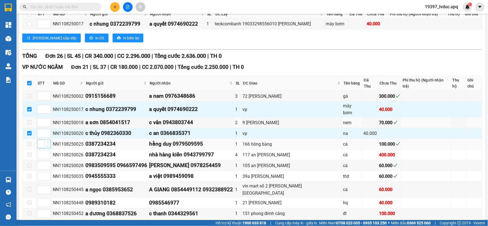
scroll to position [125, 0]
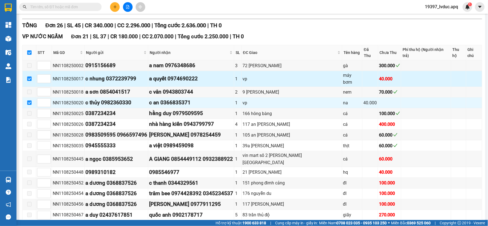
click at [27, 76] on input "checkbox" at bounding box center [29, 78] width 4 height 4
checkbox input "false"
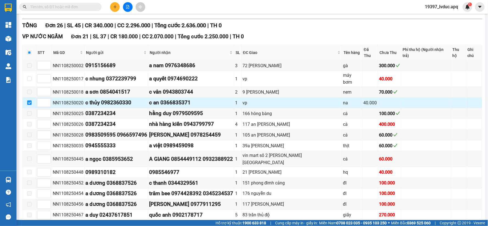
click at [31, 100] on input "checkbox" at bounding box center [29, 102] width 4 height 4
checkbox input "false"
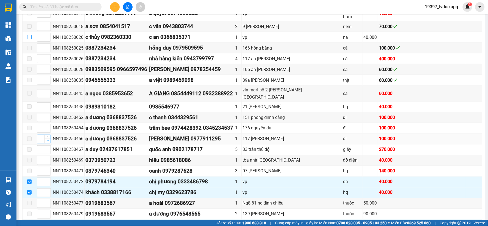
scroll to position [216, 0]
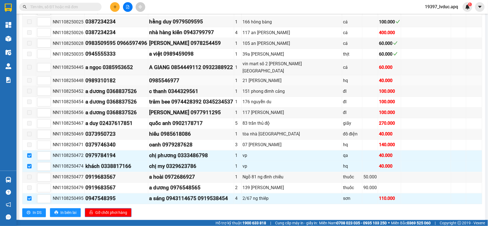
click at [31, 78] on span at bounding box center [29, 80] width 4 height 4
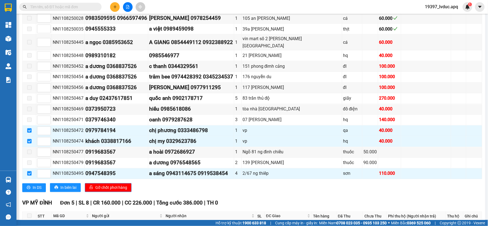
scroll to position [277, 0]
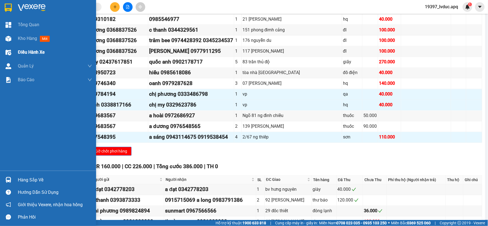
drag, startPoint x: 20, startPoint y: 51, endPoint x: 75, endPoint y: 45, distance: 55.0
click at [23, 52] on span "Điều hành xe" at bounding box center [31, 52] width 27 height 7
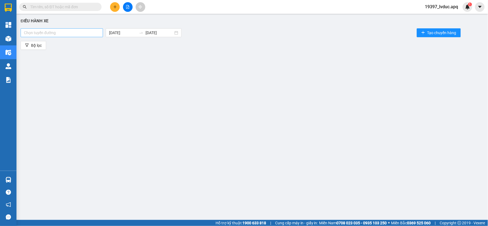
click at [70, 35] on div at bounding box center [62, 32] width 80 height 7
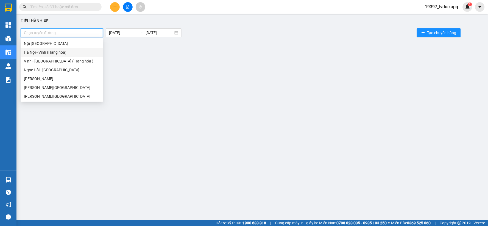
drag, startPoint x: 54, startPoint y: 53, endPoint x: 61, endPoint y: 52, distance: 7.4
click at [54, 53] on div "Hà Nội - Vinh (Hàng hóa)" at bounding box center [62, 52] width 76 height 6
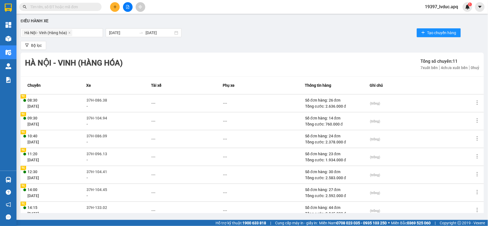
drag, startPoint x: 331, startPoint y: 42, endPoint x: 306, endPoint y: 57, distance: 28.6
click at [330, 42] on div "Bộ lọc" at bounding box center [252, 45] width 463 height 9
click at [475, 102] on icon "more" at bounding box center [477, 102] width 5 height 5
click at [475, 101] on icon "more" at bounding box center [477, 102] width 5 height 5
click at [80, 101] on td "08:30 11/08/2025 TC TC" at bounding box center [54, 103] width 66 height 18
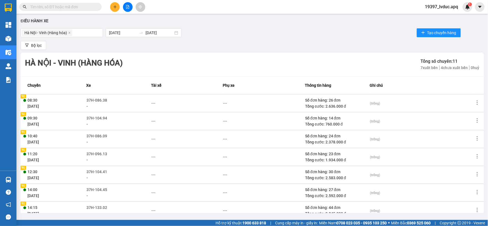
click at [246, 102] on div "---" at bounding box center [264, 103] width 82 height 6
drag, startPoint x: 246, startPoint y: 100, endPoint x: 225, endPoint y: 104, distance: 21.0
click at [225, 104] on div "---" at bounding box center [225, 103] width 4 height 6
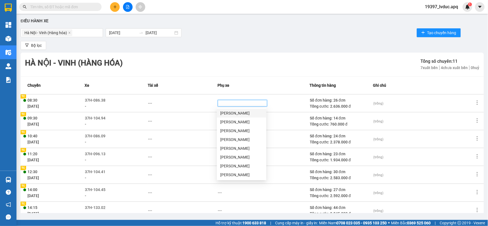
click at [187, 68] on div "Hà Nội - Vinh (Hàng hóa) Tổng số chuyến: 11 7 xuất bến 4 chưa xuất bến 0 huỷ" at bounding box center [252, 64] width 463 height 24
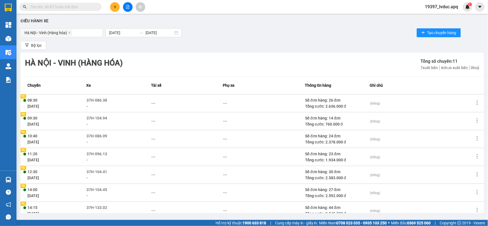
click at [475, 103] on icon "more" at bounding box center [477, 102] width 5 height 5
click at [475, 104] on icon "more" at bounding box center [477, 102] width 5 height 5
click at [468, 112] on span "Xem phơi" at bounding box center [463, 113] width 16 height 4
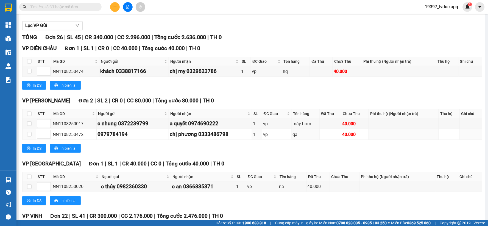
scroll to position [61, 0]
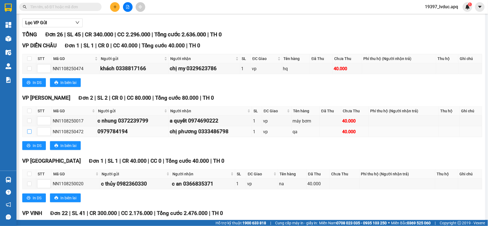
click at [30, 130] on input "checkbox" at bounding box center [29, 131] width 4 height 4
checkbox input "true"
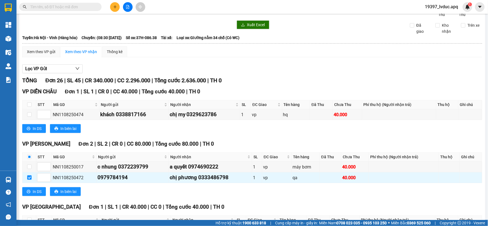
scroll to position [0, 0]
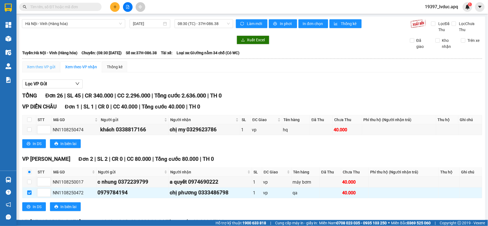
click at [38, 63] on div "Xem theo VP gửi" at bounding box center [41, 66] width 38 height 11
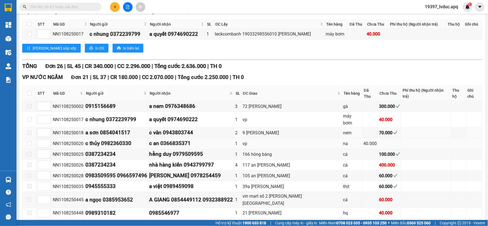
scroll to position [122, 0]
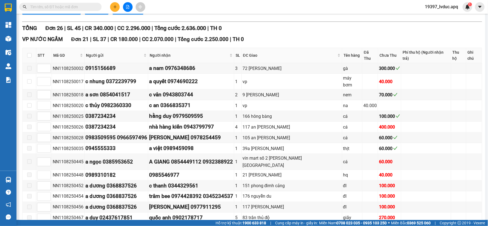
drag, startPoint x: 25, startPoint y: 53, endPoint x: 32, endPoint y: 51, distance: 6.9
click at [32, 51] on th at bounding box center [30, 55] width 14 height 15
click at [31, 53] on input "checkbox" at bounding box center [29, 55] width 4 height 4
checkbox input "true"
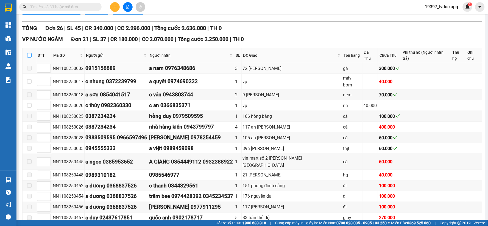
checkbox input "true"
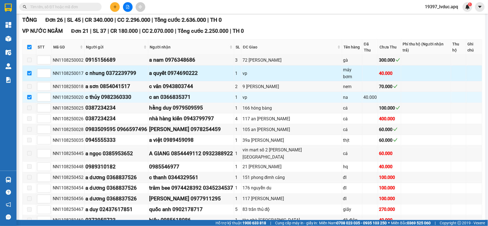
scroll to position [91, 0]
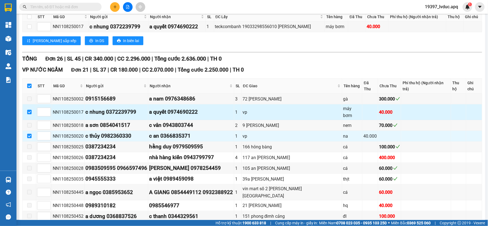
click at [29, 110] on input "checkbox" at bounding box center [29, 112] width 4 height 4
checkbox input "false"
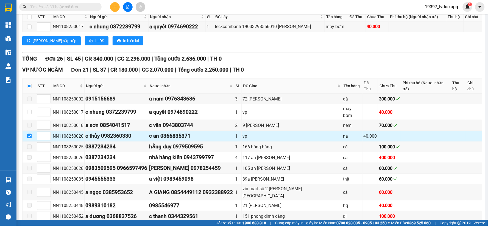
click at [31, 134] on input "checkbox" at bounding box center [29, 136] width 4 height 4
checkbox input "false"
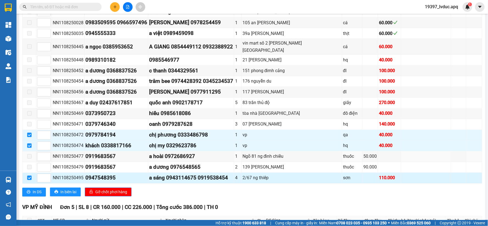
scroll to position [275, 0]
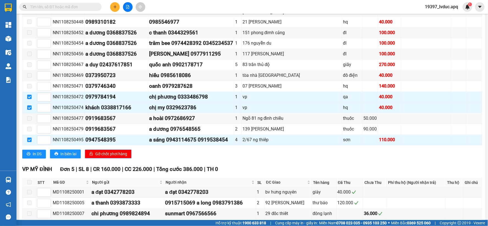
click at [102, 151] on span "Gỡ chốt phơi hàng" at bounding box center [111, 154] width 32 height 6
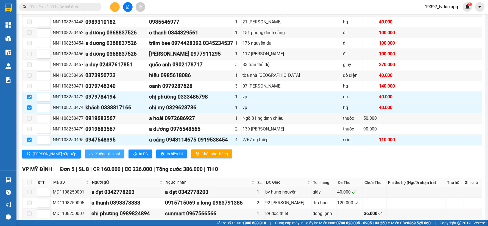
click at [95, 151] on span "Xuống kho gửi" at bounding box center [107, 154] width 25 height 6
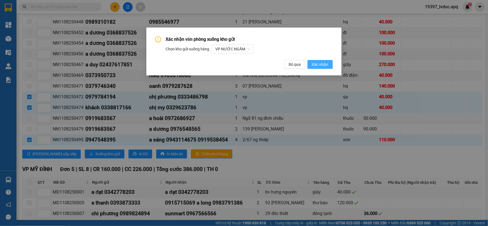
click at [327, 67] on span "Xác nhận" at bounding box center [320, 64] width 16 height 6
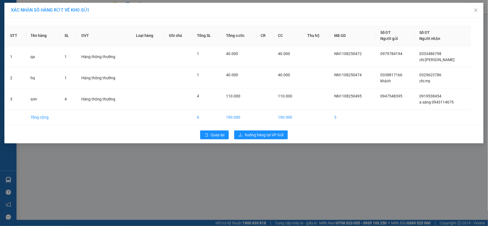
click at [259, 126] on div "STT Tên hàng SL ĐVT Loại hàng Ghi chú Tổng SL Tổng cước CR CC Thu hộ Mã GD Số Đ…" at bounding box center [243, 80] width 479 height 125
click at [254, 133] on span "Xuống hàng tại VP Gửi" at bounding box center [264, 135] width 39 height 6
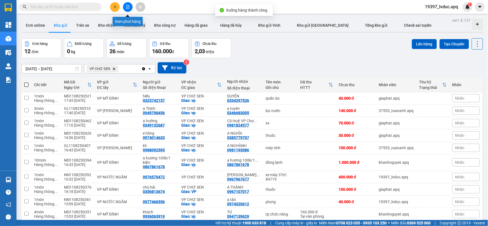
click at [127, 8] on icon "file-add" at bounding box center [128, 7] width 4 height 4
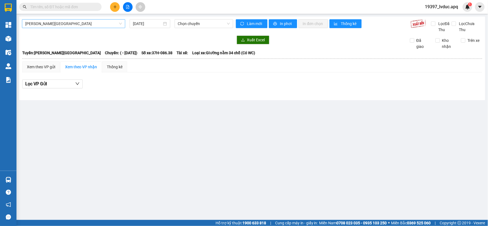
click at [69, 21] on span "Gia Lâm - Mỹ Đình" at bounding box center [73, 24] width 97 height 8
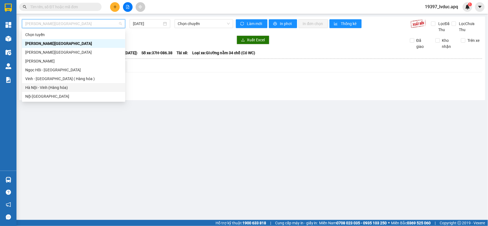
click at [64, 84] on div "Hà Nội - Vinh (Hàng hóa)" at bounding box center [73, 87] width 103 height 9
type input "11/08/2025"
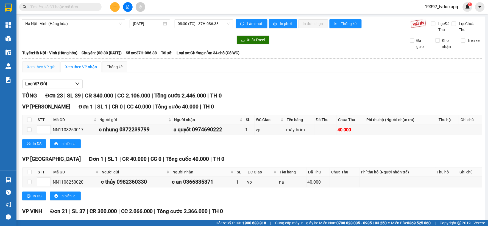
click at [45, 62] on div "Xem theo VP gửi" at bounding box center [41, 66] width 38 height 11
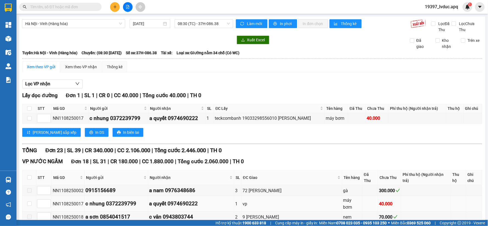
scroll to position [91, 0]
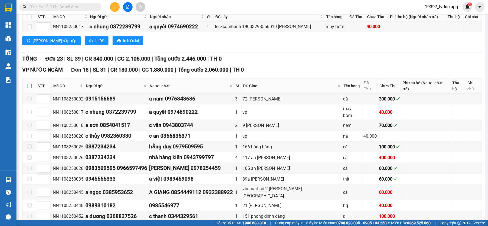
click at [31, 84] on input "checkbox" at bounding box center [29, 86] width 4 height 4
checkbox input "true"
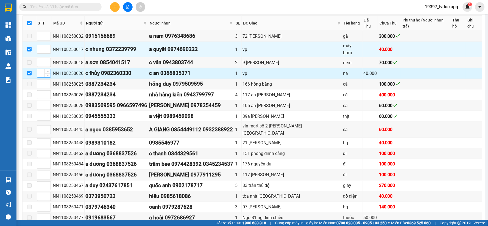
scroll to position [152, 0]
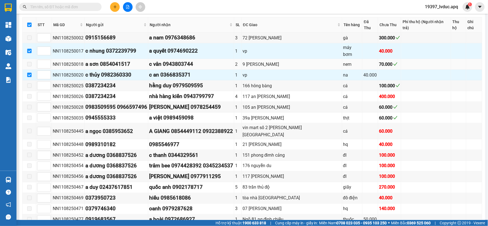
drag, startPoint x: 29, startPoint y: 66, endPoint x: 30, endPoint y: 51, distance: 15.2
click at [30, 73] on input "checkbox" at bounding box center [29, 75] width 4 height 4
checkbox input "false"
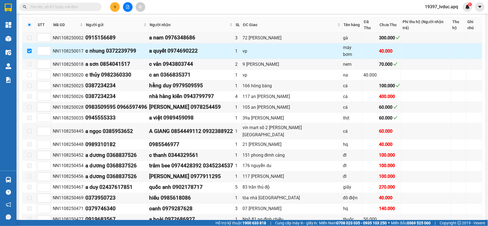
click at [29, 49] on input "checkbox" at bounding box center [29, 51] width 4 height 4
checkbox input "false"
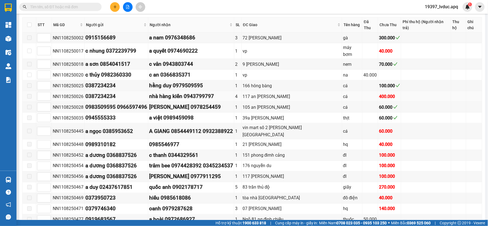
drag, startPoint x: 32, startPoint y: 88, endPoint x: 29, endPoint y: 88, distance: 3.3
click at [30, 91] on td at bounding box center [30, 96] width 14 height 11
click at [29, 94] on span at bounding box center [29, 96] width 4 height 4
drag, startPoint x: 37, startPoint y: 111, endPoint x: 31, endPoint y: 114, distance: 6.8
click at [34, 112] on tr "NN1108250035 0945555333 a việt 0989459098 1 39a lê hồng phong thịt 60.000" at bounding box center [253, 117] width 460 height 11
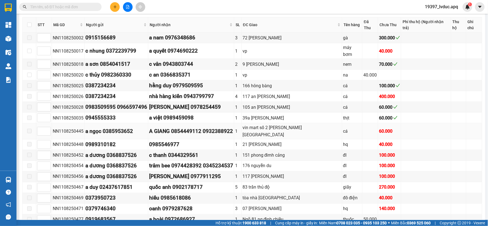
click at [31, 123] on td at bounding box center [30, 131] width 14 height 16
drag, startPoint x: 31, startPoint y: 116, endPoint x: 28, endPoint y: 124, distance: 9.0
click at [28, 123] on td at bounding box center [30, 131] width 14 height 16
click at [28, 139] on td at bounding box center [30, 144] width 14 height 11
drag, startPoint x: 28, startPoint y: 124, endPoint x: 21, endPoint y: 153, distance: 29.0
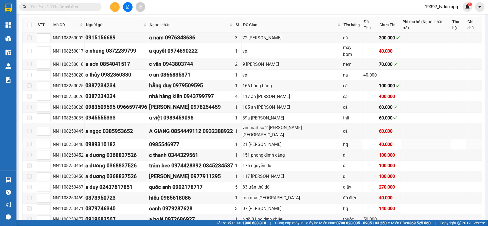
click at [23, 143] on tbody "NN1108250002 0915156689 a nam 0976348686 3 72 LÊ HỒNG PHONG gà 300.000 NN110825…" at bounding box center [253, 133] width 460 height 203
click at [23, 160] on td at bounding box center [30, 165] width 14 height 11
click at [25, 160] on td at bounding box center [30, 165] width 14 height 11
click at [26, 160] on td at bounding box center [30, 165] width 14 height 11
click at [27, 163] on span at bounding box center [29, 165] width 4 height 4
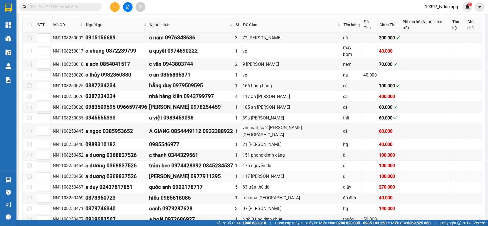
click at [27, 174] on span at bounding box center [29, 176] width 4 height 4
drag, startPoint x: 27, startPoint y: 163, endPoint x: 28, endPoint y: 166, distance: 3.2
click at [26, 171] on td at bounding box center [30, 176] width 14 height 11
click at [28, 166] on tbody "NN1108250002 0915156689 a nam 0976348686 3 72 LÊ HỒNG PHONG gà 300.000 NN110825…" at bounding box center [253, 133] width 460 height 203
drag, startPoint x: 28, startPoint y: 169, endPoint x: 36, endPoint y: 178, distance: 11.7
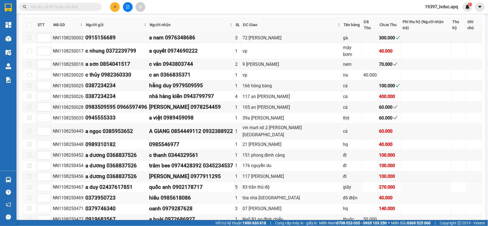
click at [28, 184] on label at bounding box center [29, 187] width 4 height 6
click at [36, 193] on td at bounding box center [44, 198] width 16 height 11
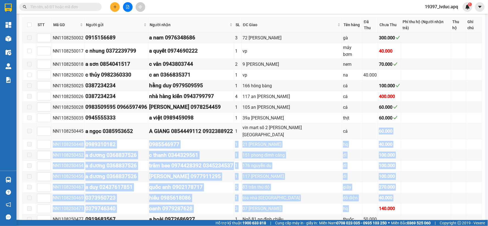
drag, startPoint x: 355, startPoint y: 195, endPoint x: 355, endPoint y: 115, distance: 80.5
click at [355, 115] on tbody "NN1108250002 0915156689 a nam 0976348686 3 72 LÊ HỒNG PHONG gà 300.000 NN110825…" at bounding box center [253, 133] width 460 height 203
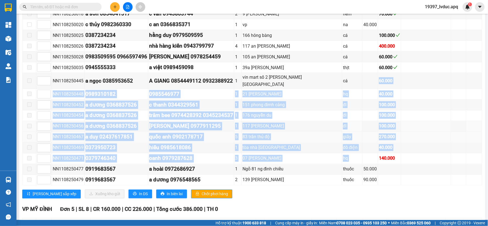
scroll to position [213, 0]
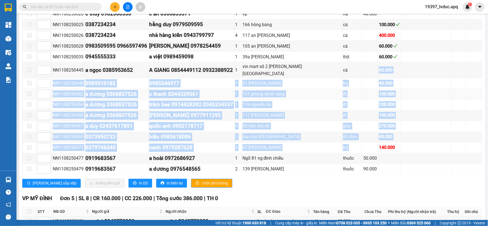
drag, startPoint x: 426, startPoint y: 73, endPoint x: 378, endPoint y: 76, distance: 47.9
click at [425, 89] on td at bounding box center [426, 94] width 50 height 11
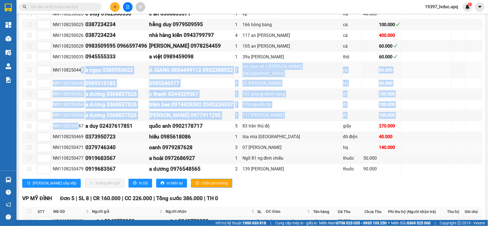
drag, startPoint x: 80, startPoint y: 61, endPoint x: 78, endPoint y: 137, distance: 75.6
click at [78, 137] on tbody "NN1108250002 0915156689 a nam 0976348686 3 72 LÊ HỒNG PHONG gà 300.000 NN110825…" at bounding box center [253, 72] width 460 height 203
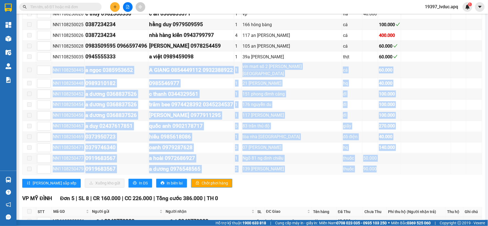
drag, startPoint x: 54, startPoint y: 55, endPoint x: 396, endPoint y: 152, distance: 356.0
click at [396, 152] on tbody "NN1108250002 0915156689 a nam 0976348686 3 72 LÊ HỒNG PHONG gà 300.000 NN110825…" at bounding box center [253, 72] width 460 height 203
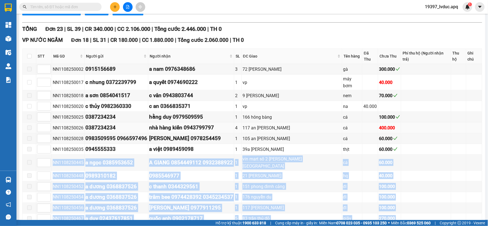
scroll to position [152, 0]
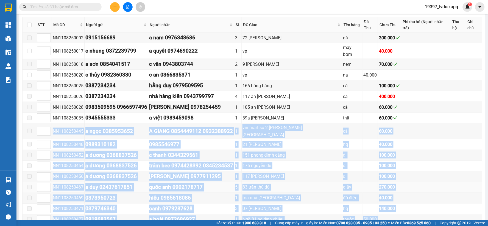
click at [418, 182] on td at bounding box center [426, 187] width 50 height 11
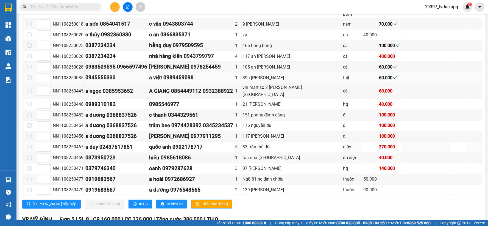
scroll to position [183, 0]
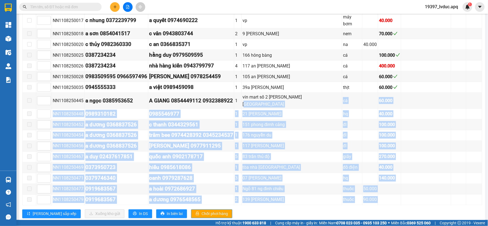
drag, startPoint x: 304, startPoint y: 88, endPoint x: 341, endPoint y: 197, distance: 115.1
click at [341, 197] on div "VP NƯỚC NGẦM Đơn 18 | SL 31 | CR 180.000 | CC 1.880.000 | Tổng cước 2.060.000 |…" at bounding box center [252, 98] width 460 height 248
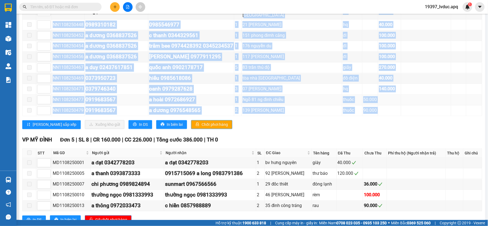
scroll to position [275, 0]
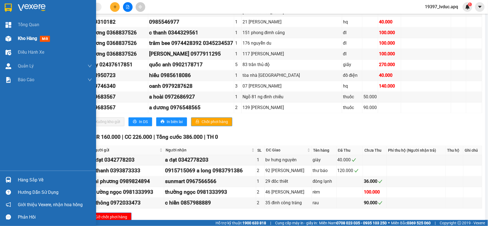
click at [12, 37] on div at bounding box center [9, 39] width 10 height 10
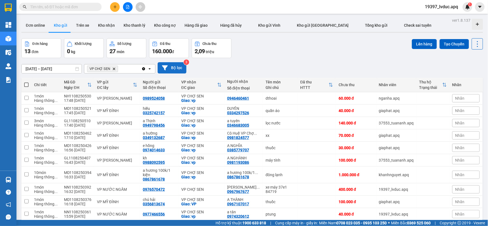
click at [177, 69] on button "Bộ lọc" at bounding box center [172, 67] width 29 height 11
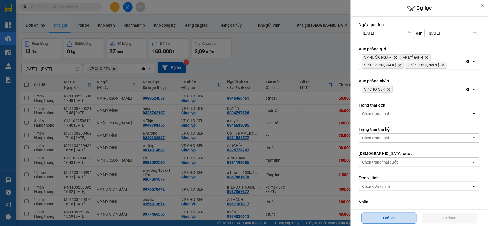
click at [389, 215] on button "Xoá lọc" at bounding box center [389, 217] width 55 height 11
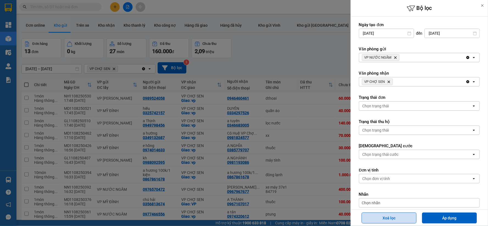
click at [389, 215] on button "Xoá lọc" at bounding box center [389, 217] width 55 height 11
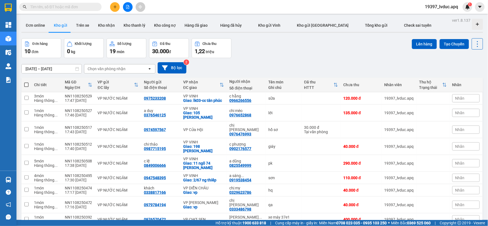
click at [83, 5] on input "text" at bounding box center [62, 7] width 65 height 6
click at [83, 6] on input "text" at bounding box center [62, 7] width 65 height 6
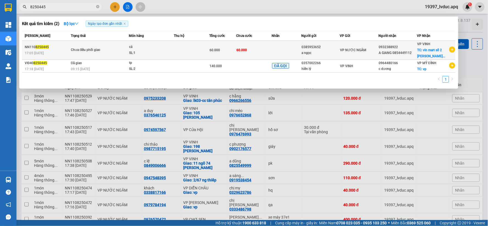
type input "8250445"
click at [223, 48] on div "60.000" at bounding box center [223, 50] width 26 height 6
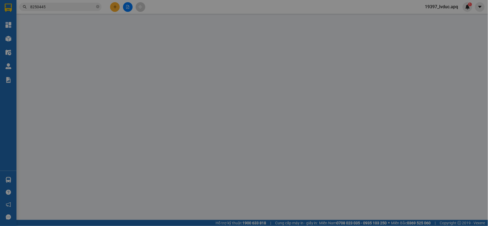
type input "0385953652"
type input "a ngọc"
type input "0932388922"
type input "A GIANG 0854449112"
checkbox input "true"
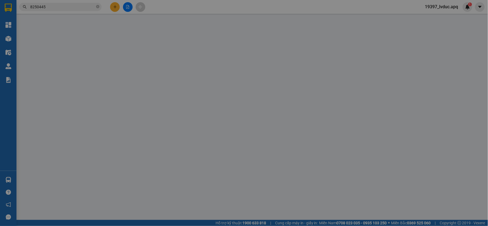
type input "vin mart số 2 lê lợi đường hưng bình"
type input "60.000"
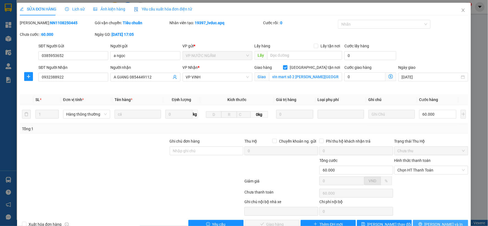
click at [421, 223] on button "[PERSON_NAME] và In" at bounding box center [440, 223] width 55 height 9
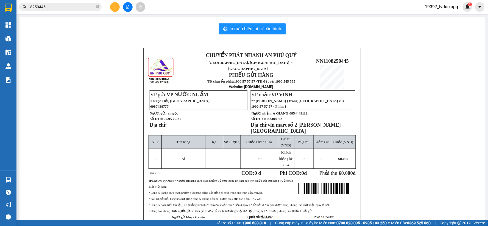
drag, startPoint x: 81, startPoint y: 3, endPoint x: 73, endPoint y: 2, distance: 7.7
click at [79, 3] on span "8250445" at bounding box center [60, 7] width 82 height 8
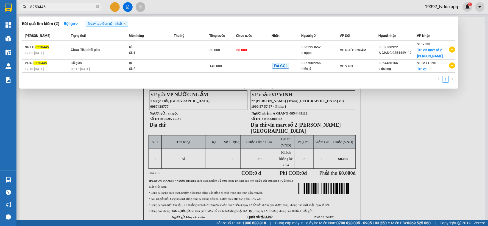
click at [74, 9] on input "8250445" at bounding box center [62, 7] width 65 height 6
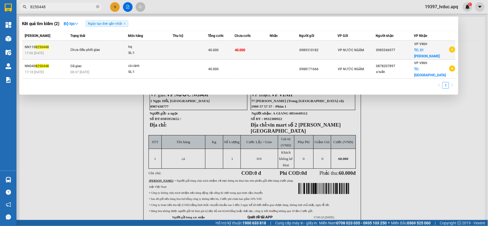
type input "8250448"
click at [198, 47] on td at bounding box center [190, 50] width 35 height 19
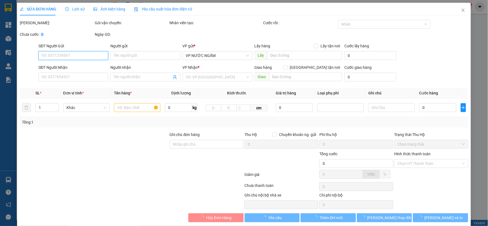
type input "0989310182"
type input "0985546977"
checkbox input "true"
type input "21 quang trung"
type input "40.000"
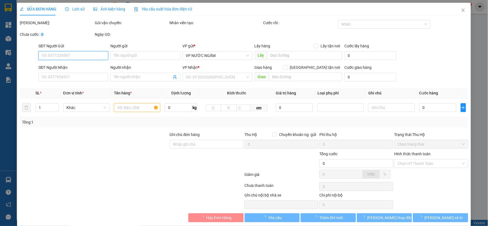
type input "40.000"
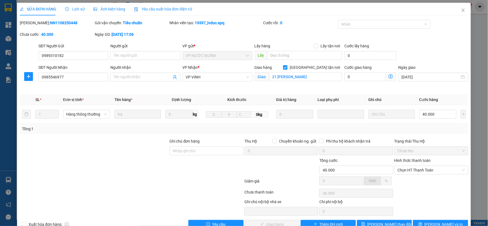
click at [80, 7] on span "Lịch sử" at bounding box center [75, 9] width 20 height 4
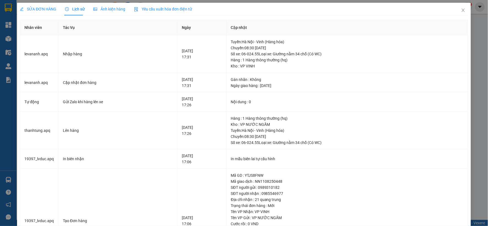
click at [44, 9] on span "SỬA ĐƠN HÀNG" at bounding box center [38, 9] width 37 height 4
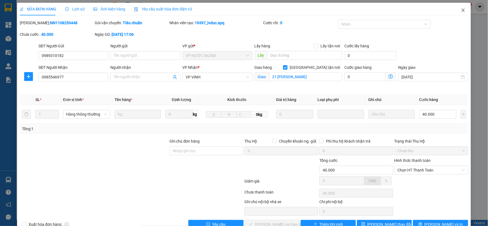
click at [456, 9] on span "Close" at bounding box center [463, 10] width 15 height 15
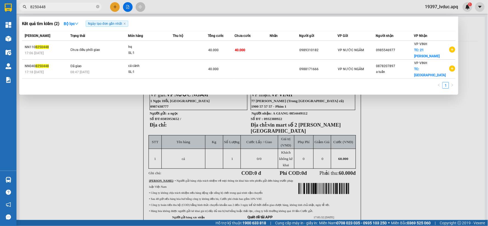
click at [91, 7] on input "8250448" at bounding box center [62, 7] width 65 height 6
click at [130, 7] on div at bounding box center [244, 113] width 488 height 226
click at [130, 7] on button at bounding box center [128, 7] width 10 height 10
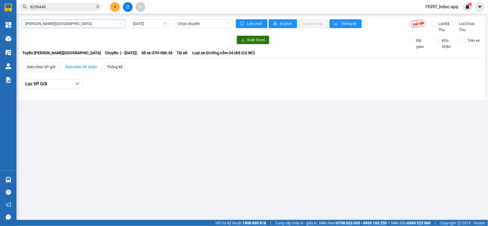
click at [103, 22] on span "Gia Lâm - Mỹ Đình" at bounding box center [73, 24] width 97 height 8
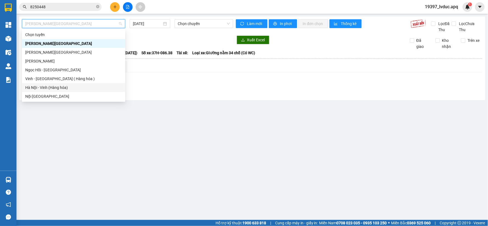
click at [58, 83] on div "Hà Nội - Vinh (Hàng hóa)" at bounding box center [73, 87] width 103 height 9
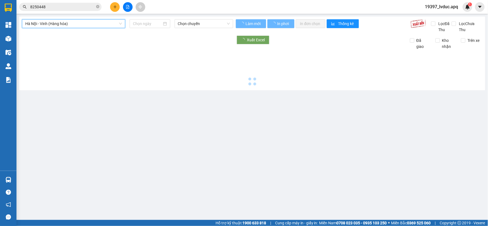
type input "11/08/2025"
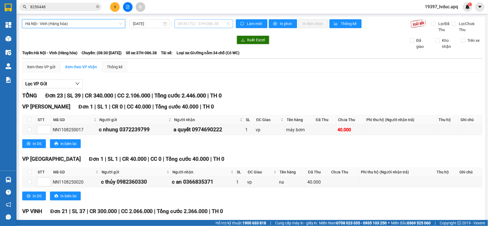
click at [185, 24] on span "08:30 (TC) - 37H-086.38" at bounding box center [204, 24] width 52 height 8
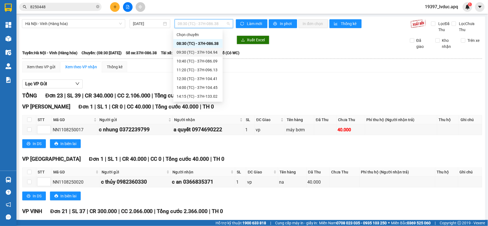
scroll to position [30, 0]
drag, startPoint x: 156, startPoint y: 59, endPoint x: 150, endPoint y: 73, distance: 15.8
click at [155, 59] on th at bounding box center [252, 58] width 461 height 5
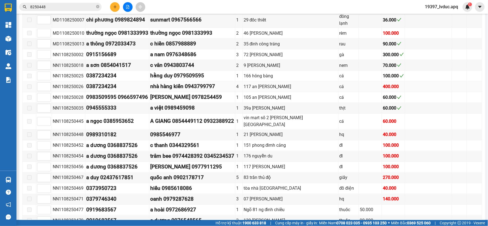
scroll to position [265, 0]
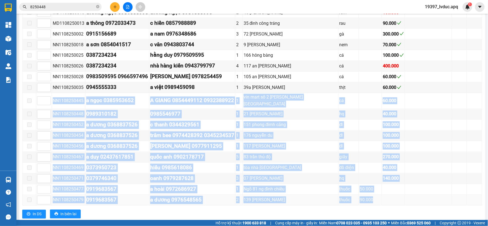
drag, startPoint x: 52, startPoint y: 88, endPoint x: 391, endPoint y: 184, distance: 352.1
click at [391, 184] on tbody "MD1108250001 a đạt 0342778203 a đạt 0342778203 1 bv hưng nguyên giày 40.000 MD1…" at bounding box center [253, 87] width 460 height 235
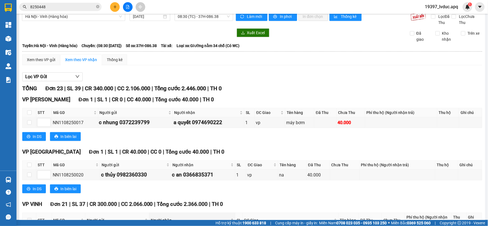
scroll to position [0, 0]
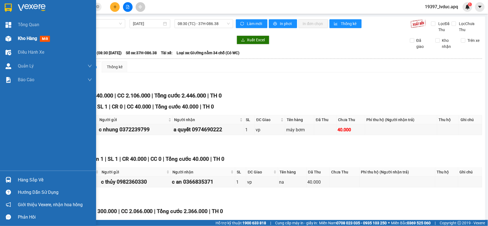
click at [9, 40] on img at bounding box center [8, 39] width 6 height 6
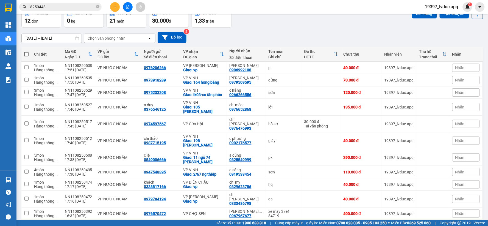
scroll to position [53, 0]
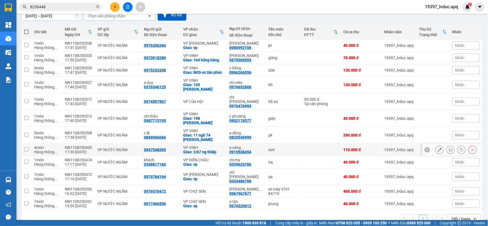
click at [270, 147] on div "sơn" at bounding box center [284, 149] width 30 height 4
checkbox input "true"
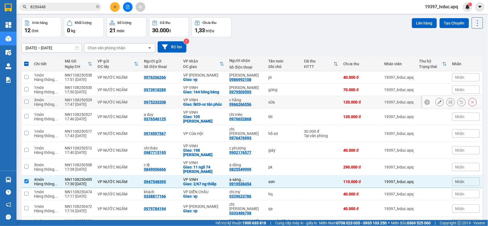
scroll to position [0, 0]
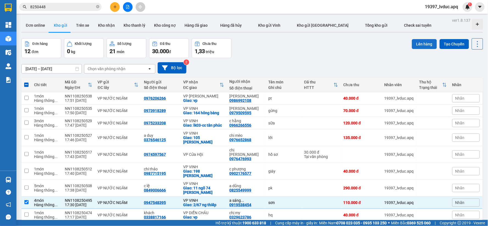
click at [426, 45] on button "Lên hàng" at bounding box center [424, 44] width 25 height 10
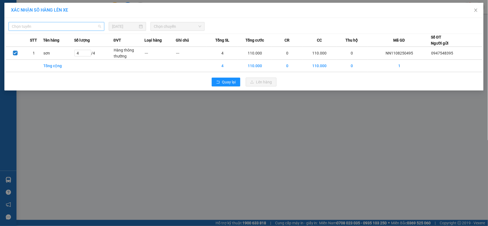
click at [80, 25] on span "Chọn tuyến" at bounding box center [56, 26] width 89 height 8
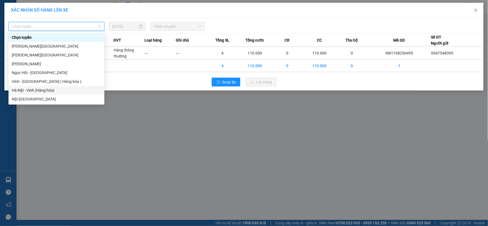
drag, startPoint x: 51, startPoint y: 92, endPoint x: 64, endPoint y: 87, distance: 14.5
click at [51, 92] on div "Hà Nội - Vinh (Hàng hóa)" at bounding box center [56, 90] width 89 height 6
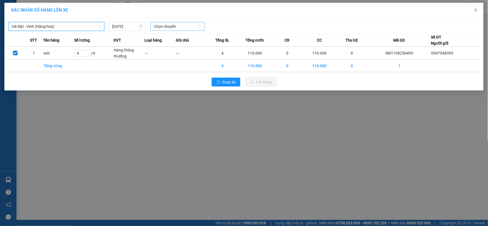
click at [174, 26] on span "Chọn chuyến" at bounding box center [178, 26] width 48 height 8
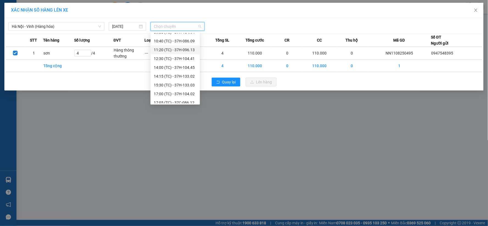
scroll to position [35, 0]
click at [187, 99] on div "22:40 (TC) - 37H-133.00" at bounding box center [175, 99] width 43 height 6
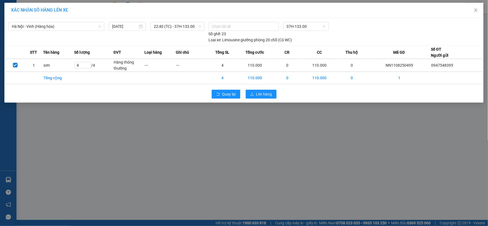
click at [256, 98] on div "Quay lại Lên hàng" at bounding box center [244, 94] width 477 height 14
click at [256, 95] on span "Lên hàng" at bounding box center [264, 94] width 16 height 6
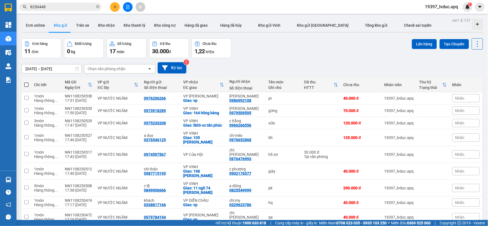
drag, startPoint x: 129, startPoint y: 5, endPoint x: 130, endPoint y: 14, distance: 9.7
click at [129, 6] on icon "file-add" at bounding box center [128, 7] width 4 height 4
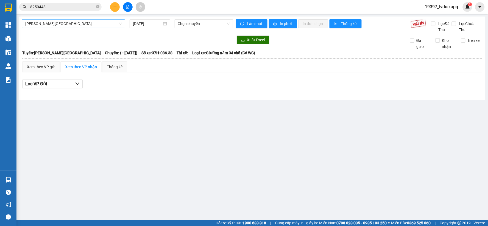
click at [48, 25] on span "Gia Lâm - Mỹ Đình" at bounding box center [73, 24] width 97 height 8
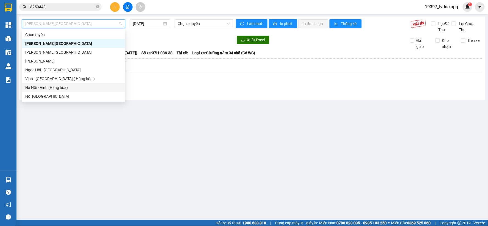
click at [54, 86] on div "Hà Nội - Vinh (Hàng hóa)" at bounding box center [73, 87] width 97 height 6
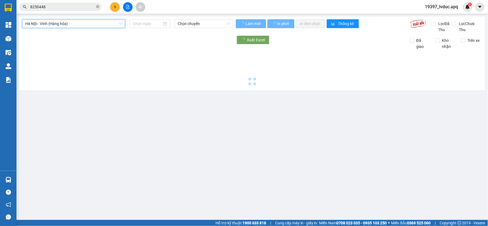
type input "11/08/2025"
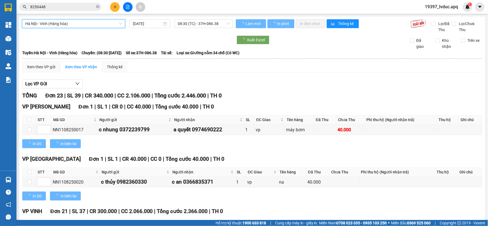
click at [204, 23] on span "08:30 (TC) - 37H-086.38" at bounding box center [204, 24] width 52 height 8
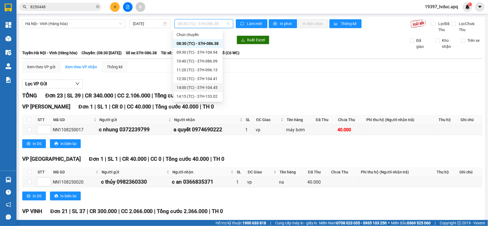
scroll to position [35, 0]
click at [204, 96] on div "22:40 (TC) - 37H-133.00" at bounding box center [198, 96] width 43 height 6
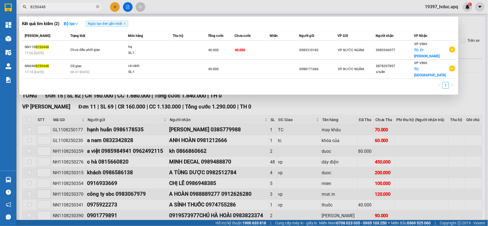
click at [65, 5] on input "8250448" at bounding box center [62, 7] width 65 height 6
type input "8"
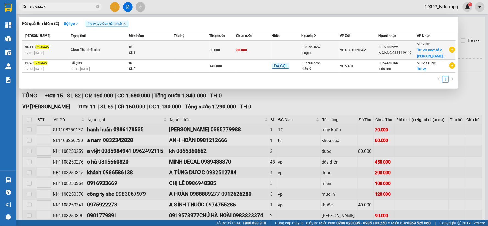
type input "8250445"
click at [178, 54] on td at bounding box center [192, 50] width 36 height 19
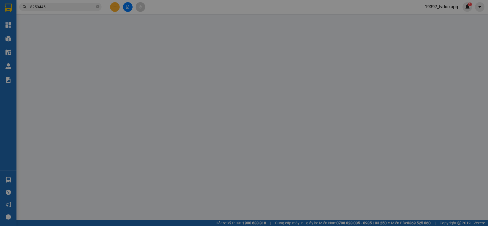
type input "0385953652"
type input "a ngọc"
type input "0932388922"
type input "A GIANG 0854449112"
checkbox input "true"
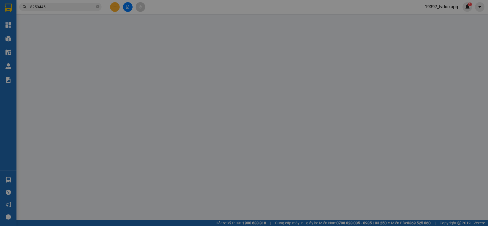
type input "vin mart số 2 lê lợi đường hưng bình"
type input "60.000"
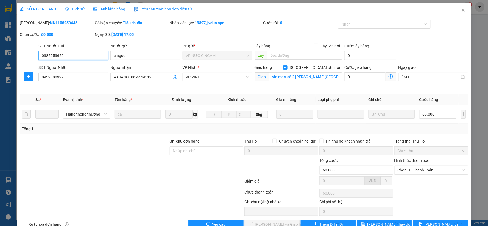
scroll to position [13, 0]
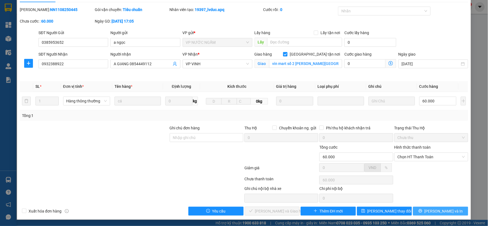
click at [423, 213] on span "printer" at bounding box center [421, 211] width 4 height 4
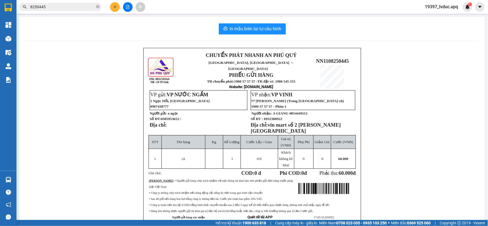
click at [28, 89] on div "CHUYỂN PHÁT NHANH AN PHÚ QUÝ NGHỆ AN, HÀ TĨNH ↔ HÀ NỘI PHIẾU GỬI HÀNG TĐ chuyển…" at bounding box center [252, 149] width 452 height 203
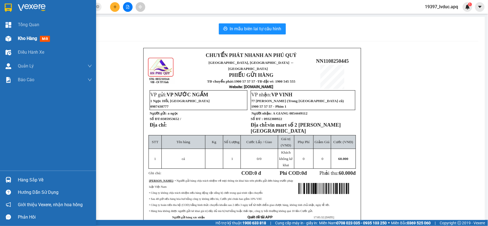
click at [10, 38] on img at bounding box center [8, 39] width 6 height 6
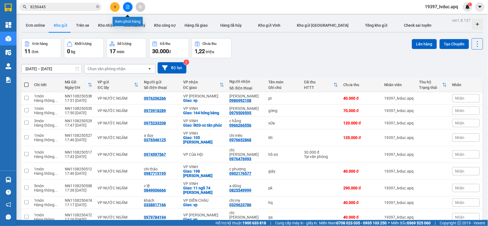
click at [127, 5] on icon "file-add" at bounding box center [128, 7] width 4 height 4
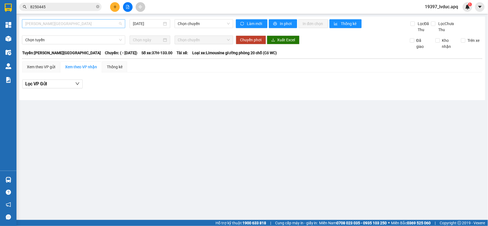
click at [60, 24] on span "Gia Lâm - Mỹ Đình" at bounding box center [73, 24] width 97 height 8
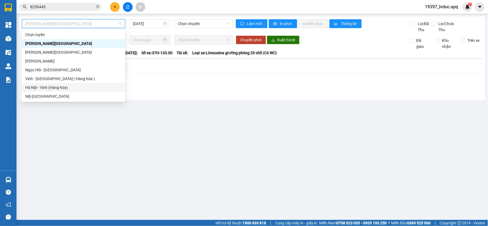
click at [55, 87] on div "Hà Nội - Vinh (Hàng hóa)" at bounding box center [73, 87] width 97 height 6
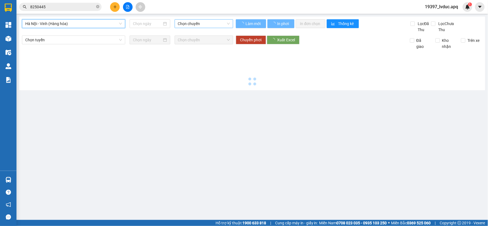
type input "11/08/2025"
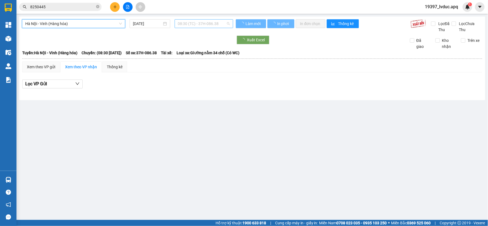
click at [216, 25] on span "08:30 (TC) - 37H-086.38" at bounding box center [204, 24] width 52 height 8
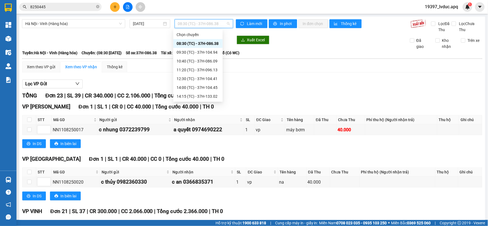
click at [216, 43] on div "08:30 (TC) - 37H-086.38" at bounding box center [198, 43] width 43 height 6
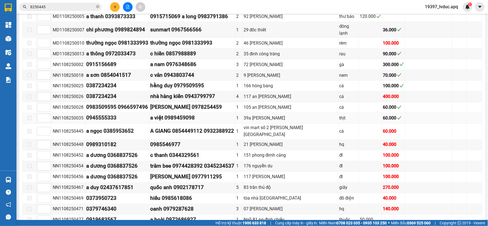
scroll to position [112, 0]
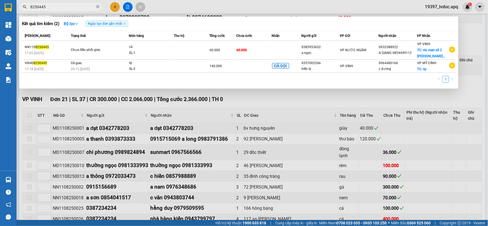
click at [54, 5] on input "8250445" at bounding box center [62, 7] width 65 height 6
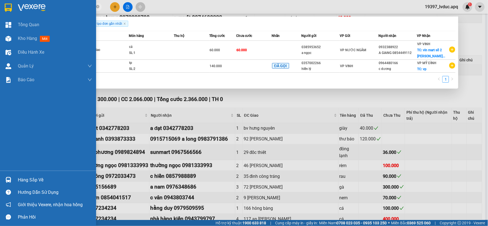
click at [0, 103] on div "Tổng Quan Kho hàng mới Điều hành xe Quản Lý Quản lý thu hộ Quản lý chuyến Quản …" at bounding box center [48, 94] width 96 height 152
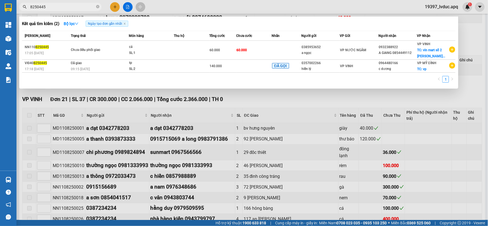
click at [469, 34] on div at bounding box center [244, 113] width 488 height 226
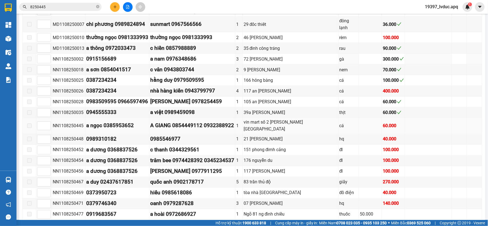
scroll to position [265, 0]
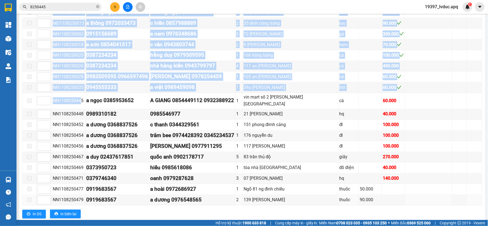
drag, startPoint x: 81, startPoint y: 87, endPoint x: 86, endPoint y: 197, distance: 110.0
click at [86, 197] on div "VP VINH Đơn 21 | SL 37 | CR 300.000 | CC 2.066.000 | Tổng cước 2.366.000 | TH 0…" at bounding box center [252, 82] width 460 height 280
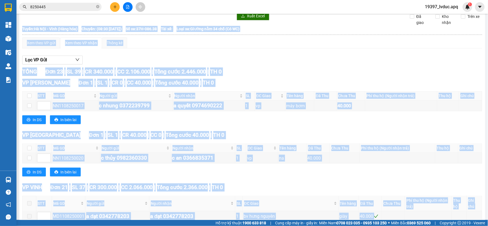
scroll to position [20, 0]
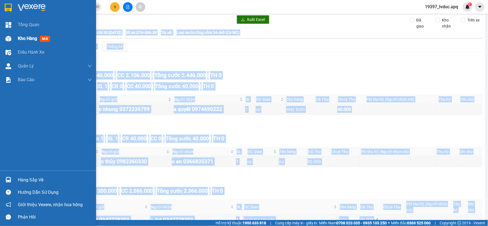
click at [7, 38] on img at bounding box center [8, 39] width 6 height 6
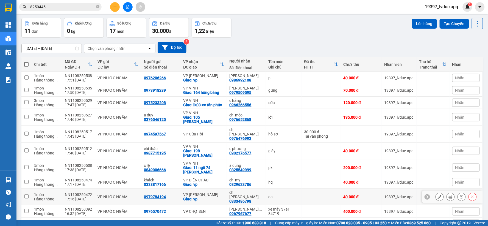
scroll to position [40, 0]
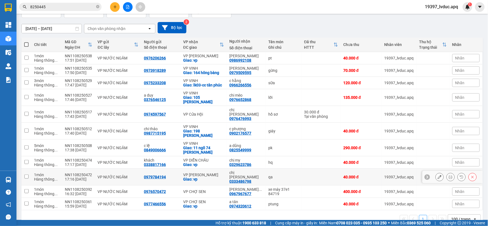
click at [292, 174] on div "qa" at bounding box center [284, 176] width 30 height 4
checkbox input "true"
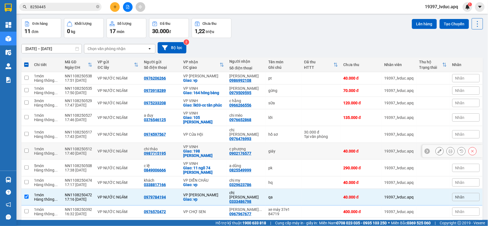
scroll to position [0, 0]
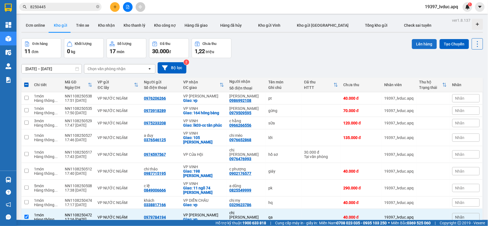
click at [418, 45] on button "Lên hàng" at bounding box center [424, 44] width 25 height 10
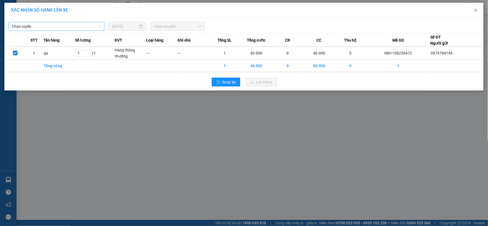
click at [57, 29] on span "Chọn tuyến" at bounding box center [56, 26] width 89 height 8
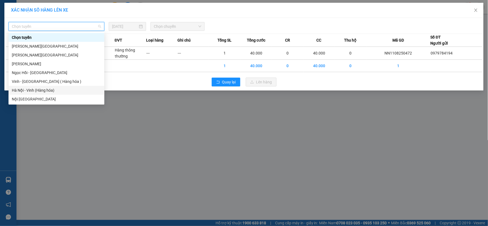
click at [48, 93] on div "Hà Nội - Vinh (Hàng hóa)" at bounding box center [57, 90] width 96 height 9
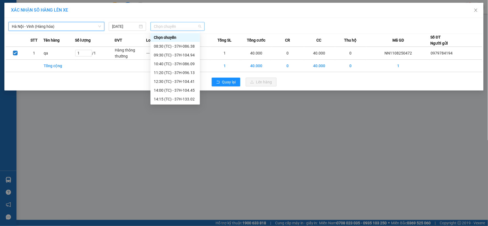
click at [186, 22] on div "Chọn chuyến" at bounding box center [178, 26] width 54 height 9
click at [189, 98] on div "22:40 (TC) - 37H-133.00" at bounding box center [175, 99] width 43 height 6
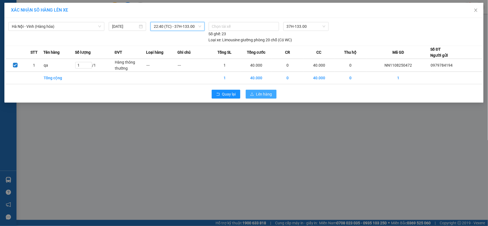
click at [251, 96] on icon "upload" at bounding box center [252, 94] width 4 height 4
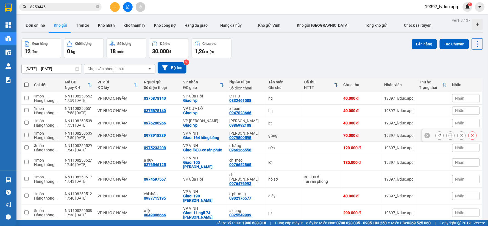
click at [294, 134] on div "gừng" at bounding box center [284, 135] width 30 height 4
checkbox input "true"
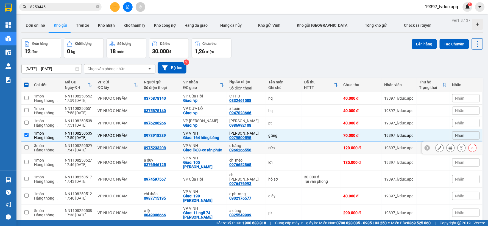
click at [291, 147] on div "sữa" at bounding box center [284, 147] width 30 height 4
checkbox input "true"
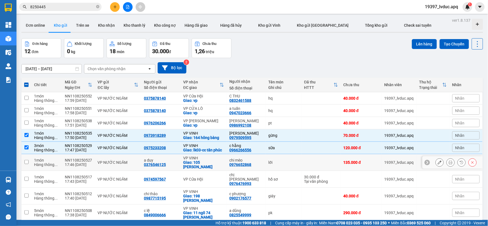
click at [288, 164] on div "lới" at bounding box center [284, 162] width 30 height 4
checkbox input "true"
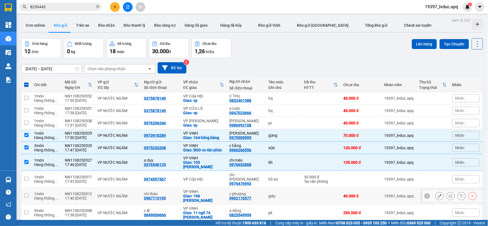
click at [284, 193] on div "giáy" at bounding box center [284, 195] width 30 height 4
checkbox input "true"
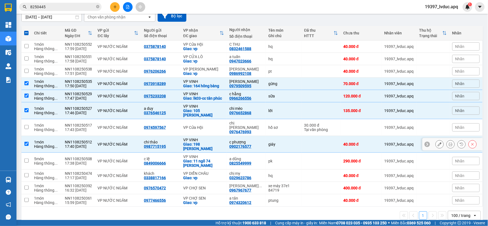
scroll to position [53, 0]
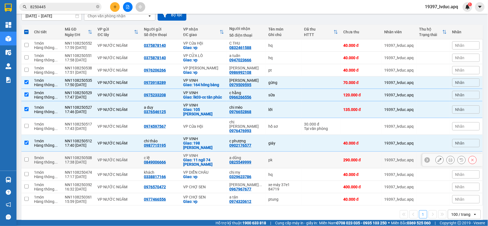
click at [292, 157] on div "pk" at bounding box center [284, 159] width 30 height 4
checkbox input "true"
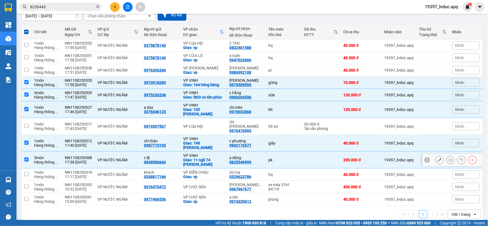
scroll to position [0, 0]
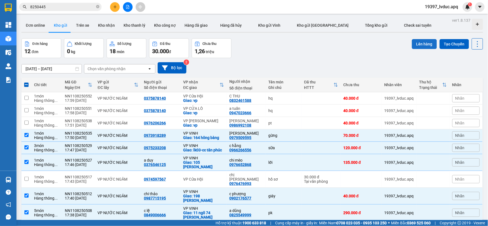
click at [420, 43] on button "Lên hàng" at bounding box center [424, 44] width 25 height 10
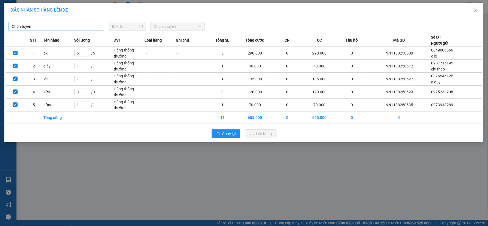
drag, startPoint x: 39, startPoint y: 28, endPoint x: 36, endPoint y: 30, distance: 3.5
click at [39, 28] on span "Chọn tuyến" at bounding box center [56, 26] width 89 height 8
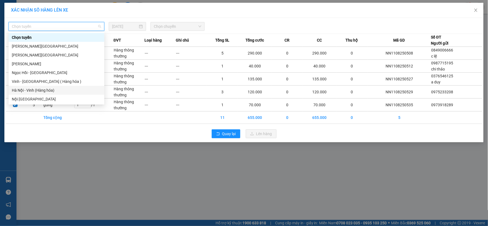
click at [40, 92] on div "Hà Nội - Vinh (Hàng hóa)" at bounding box center [56, 90] width 89 height 6
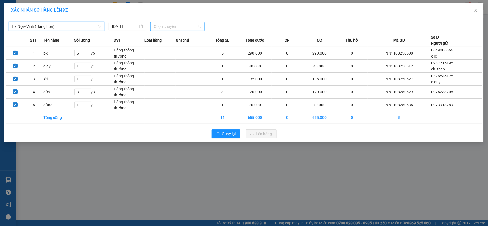
click at [183, 25] on span "Chọn chuyến" at bounding box center [178, 26] width 48 height 8
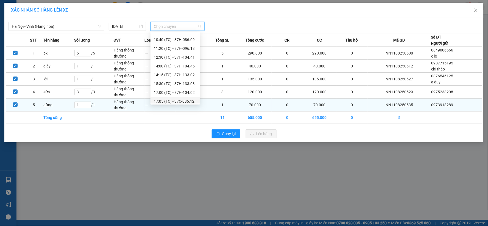
scroll to position [44, 0]
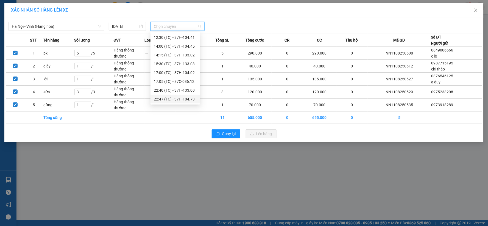
drag, startPoint x: 193, startPoint y: 98, endPoint x: 191, endPoint y: 103, distance: 5.4
click at [192, 98] on div "22:47 (TC) - 37H-104.73" at bounding box center [175, 99] width 43 height 6
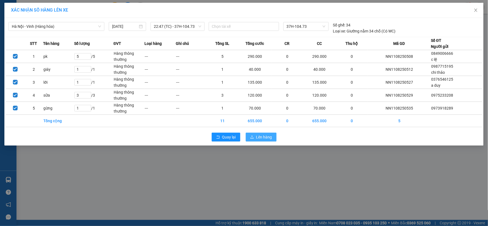
click at [271, 137] on span "Lên hàng" at bounding box center [264, 137] width 16 height 6
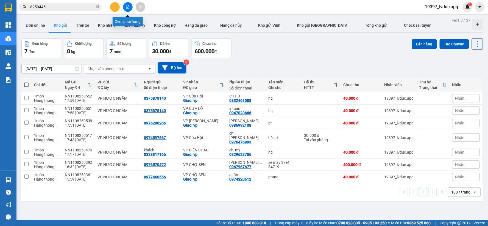
drag, startPoint x: 128, startPoint y: 9, endPoint x: 103, endPoint y: 1, distance: 26.2
click at [128, 9] on button at bounding box center [128, 7] width 10 height 10
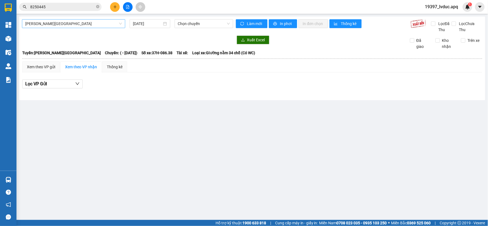
click at [64, 22] on span "Gia Lâm - Mỹ Đình" at bounding box center [73, 24] width 97 height 8
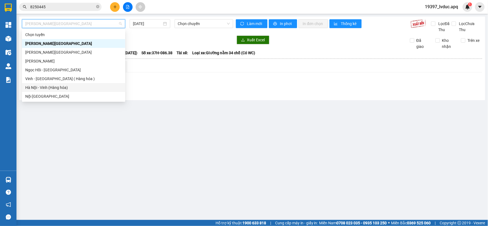
click at [58, 87] on div "Hà Nội - Vinh (Hàng hóa)" at bounding box center [73, 87] width 97 height 6
type input "11/08/2025"
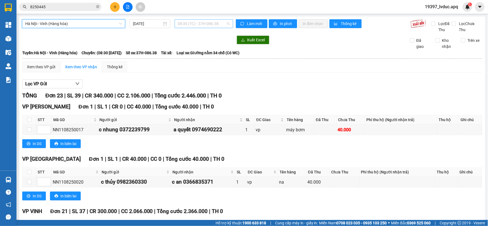
click at [209, 25] on span "08:30 (TC) - 37H-086.38" at bounding box center [204, 24] width 52 height 8
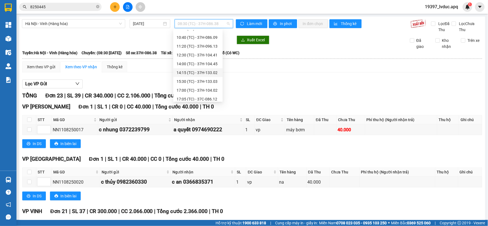
scroll to position [44, 0]
click at [209, 86] on div "22:40 (TC) - 37H-133.00" at bounding box center [198, 87] width 43 height 6
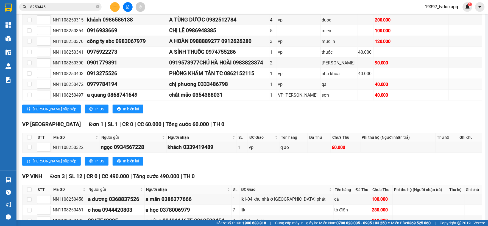
scroll to position [122, 0]
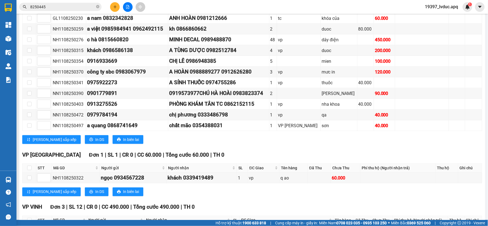
click at [71, 8] on input "8250445" at bounding box center [62, 7] width 65 height 6
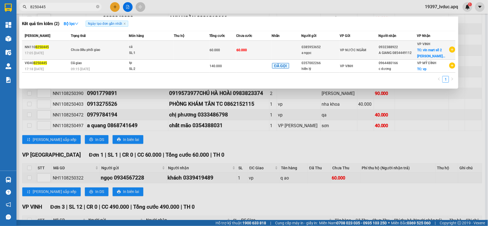
click at [122, 48] on span "Chưa điều phối giao" at bounding box center [100, 50] width 58 height 6
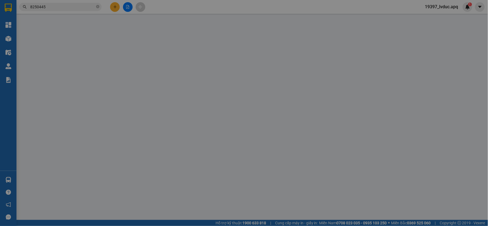
type input "0385953652"
type input "a ngọc"
type input "0932388922"
type input "A GIANG 0854449112"
checkbox input "true"
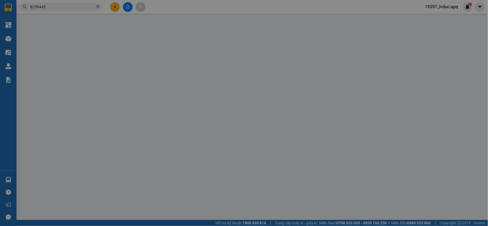
type input "vin mart số 2 lê lợi đường hưng bình"
type input "60.000"
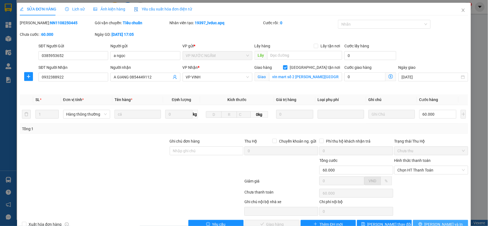
click at [443, 223] on span "[PERSON_NAME] và In" at bounding box center [444, 224] width 38 height 6
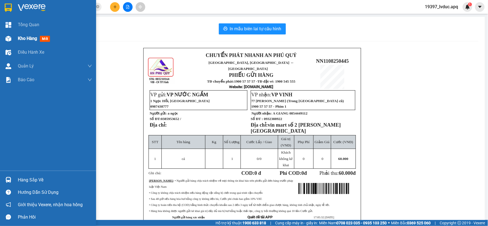
click at [5, 38] on div at bounding box center [9, 39] width 10 height 10
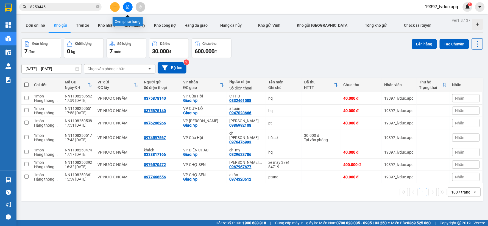
click at [126, 4] on button at bounding box center [128, 7] width 10 height 10
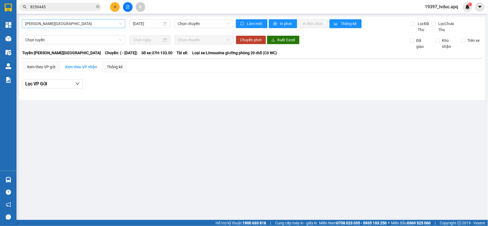
click at [98, 25] on span "[PERSON_NAME][GEOGRAPHIC_DATA]" at bounding box center [73, 24] width 97 height 8
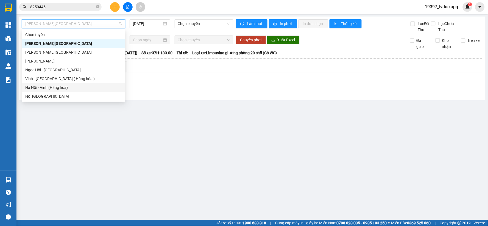
click at [63, 89] on div "Hà Nội - Vinh (Hàng hóa)" at bounding box center [73, 87] width 97 height 6
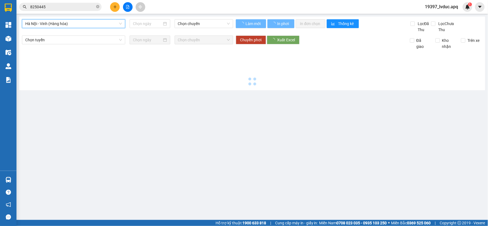
type input "[DATE]"
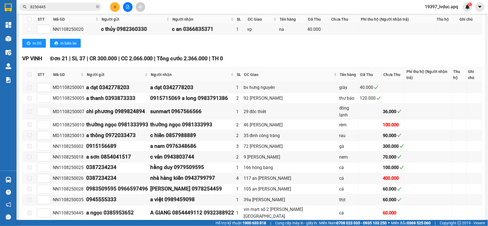
scroll to position [265, 0]
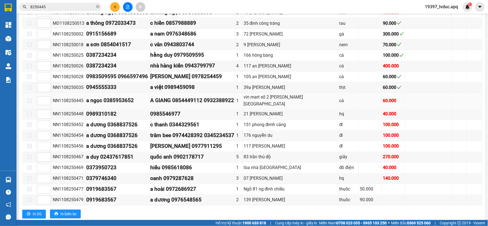
click at [28, 98] on span at bounding box center [29, 100] width 4 height 4
type input "1"
drag, startPoint x: 47, startPoint y: 89, endPoint x: 53, endPoint y: 131, distance: 42.2
click at [53, 131] on tbody "MD1108250001 a đạt 0342778203 a đạt 0342778203 1 bv hưng nguyên giày 40.000 MD1…" at bounding box center [253, 87] width 460 height 235
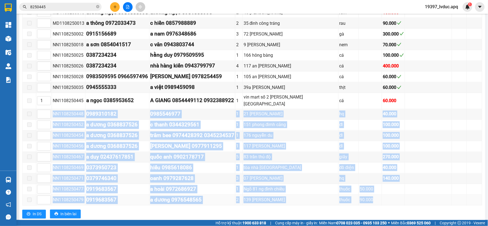
drag, startPoint x: 383, startPoint y: 87, endPoint x: 363, endPoint y: 187, distance: 102.6
click at [363, 187] on tbody "MD1108250001 a đạt 0342778203 a đạt 0342778203 1 bv hưng nguyên giày 40.000 MD1…" at bounding box center [253, 87] width 460 height 235
click at [390, 97] on div "60.000" at bounding box center [393, 100] width 21 height 7
click at [389, 97] on div "60.000" at bounding box center [393, 100] width 21 height 7
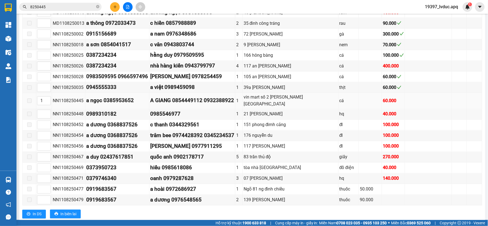
click at [389, 97] on div "60.000" at bounding box center [393, 100] width 21 height 7
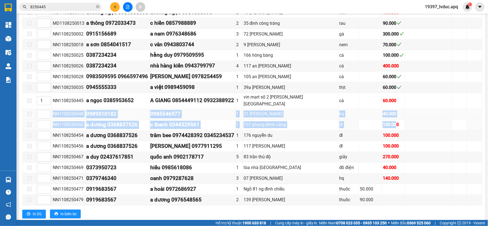
drag, startPoint x: 389, startPoint y: 87, endPoint x: 384, endPoint y: 101, distance: 14.3
click at [382, 105] on tbody "MD1108250001 a đạt 0342778203 a đạt 0342778203 1 bv hưng nguyên giày 40.000 MD1…" at bounding box center [253, 87] width 460 height 235
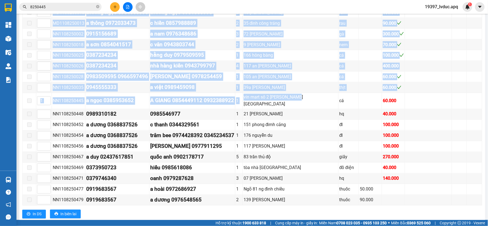
drag, startPoint x: 297, startPoint y: 87, endPoint x: 312, endPoint y: 200, distance: 113.6
click at [312, 200] on div "VP VINH Đơn 21 | SL 37 | CR 300.000 | CC 2.066.000 | Tổng cước 2.366.000 | TH 0…" at bounding box center [252, 82] width 460 height 280
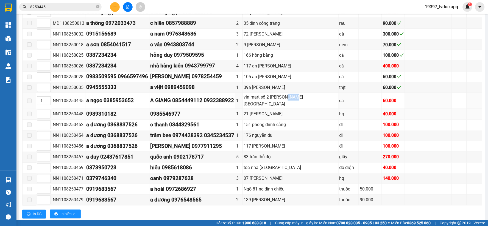
drag, startPoint x: 288, startPoint y: 91, endPoint x: 238, endPoint y: 100, distance: 51.1
click at [276, 93] on td "vin mart số 2 lê lợi đường hưng bình" at bounding box center [291, 101] width 96 height 16
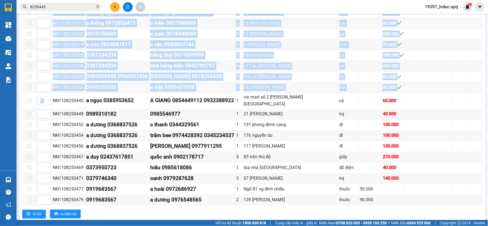
drag, startPoint x: 52, startPoint y: 86, endPoint x: 313, endPoint y: 202, distance: 285.0
click at [313, 202] on div "VP VINH Đơn 21 | SL 37 | CR 300.000 | CC 2.066.000 | Tổng cước 2.366.000 | TH 0…" at bounding box center [252, 82] width 460 height 280
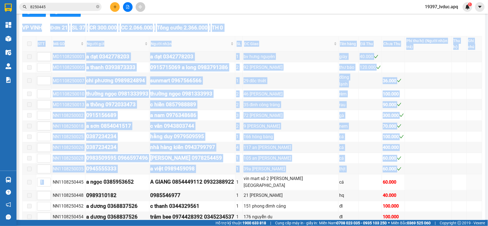
scroll to position [173, 0]
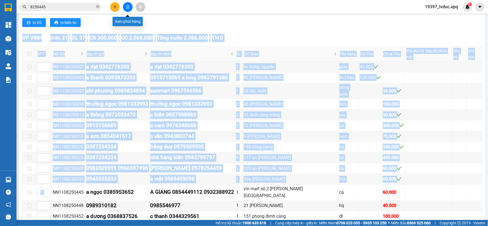
click at [129, 6] on icon "file-add" at bounding box center [127, 7] width 3 height 4
click at [126, 6] on icon "file-add" at bounding box center [128, 7] width 4 height 4
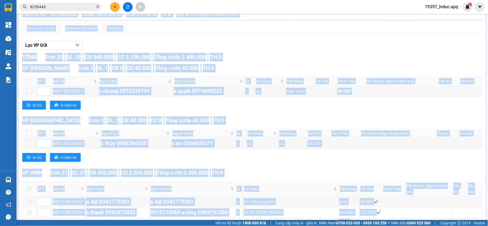
scroll to position [20, 0]
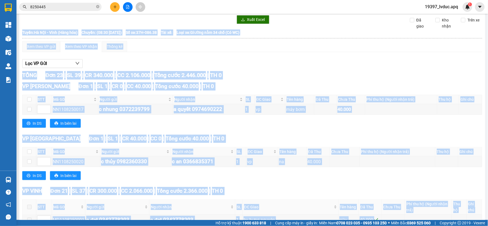
click at [129, 5] on icon "file-add" at bounding box center [128, 7] width 4 height 4
click at [128, 5] on icon "file-add" at bounding box center [127, 7] width 3 height 4
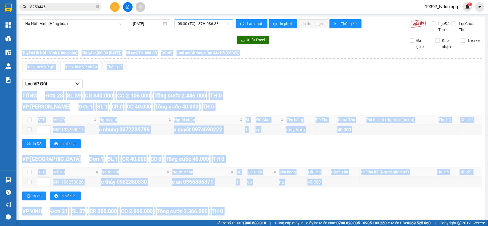
click at [217, 23] on span "08:30 (TC) - 37H-086.38" at bounding box center [204, 24] width 52 height 8
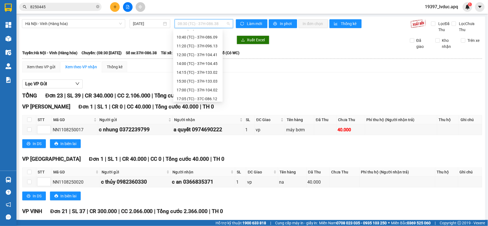
scroll to position [44, 0]
click at [212, 95] on div "22:47 (TC) - 37H-104.73" at bounding box center [198, 96] width 43 height 6
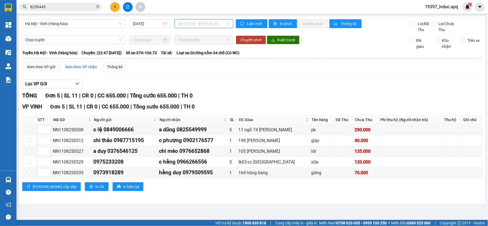
click at [224, 26] on span "22:47 (TC) - 37H-104.73" at bounding box center [204, 24] width 52 height 8
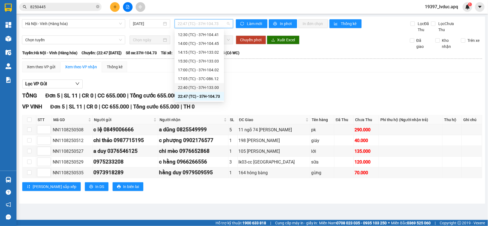
click at [213, 87] on div "22:40 (TC) - 37H-133.00" at bounding box center [199, 87] width 43 height 6
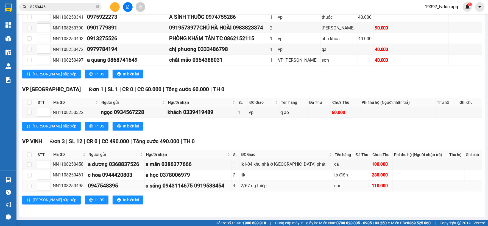
scroll to position [189, 0]
click at [337, 133] on div "VP Cầu Yên Xuân Đơn 1 | SL 1 | CR 0 | CC 60.000 | Tổng cước 60.000 | TH 0 STT M…" at bounding box center [252, 109] width 460 height 49
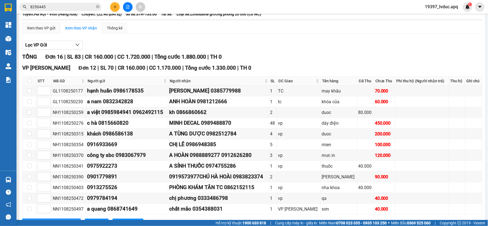
scroll to position [0, 0]
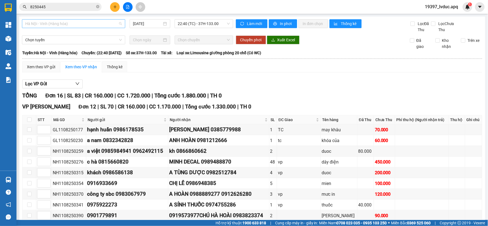
click at [70, 24] on span "Hà Nội - Vinh (Hàng hóa)" at bounding box center [73, 24] width 97 height 8
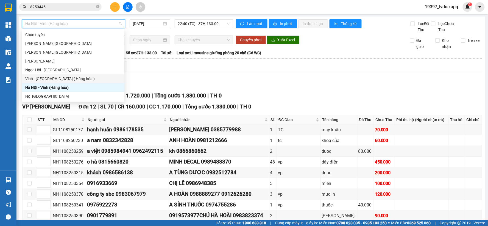
click at [72, 80] on div "Vinh - Hà Nội ( Hàng hóa )" at bounding box center [73, 79] width 96 height 6
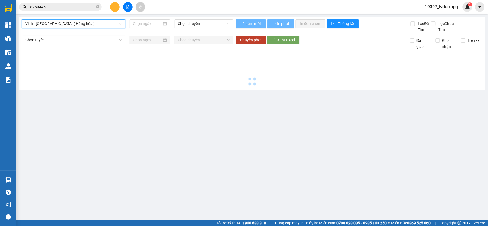
type input "11/08/2025"
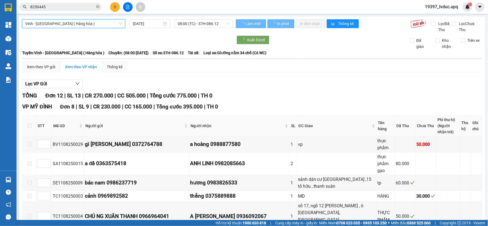
click at [209, 23] on span "08:00 (TC) - 37H-086.12" at bounding box center [204, 24] width 52 height 8
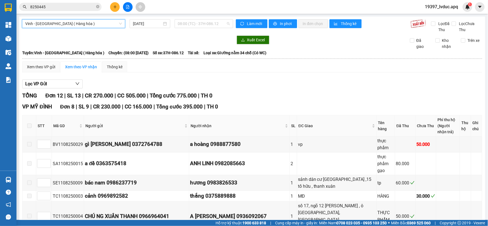
scroll to position [9, 0]
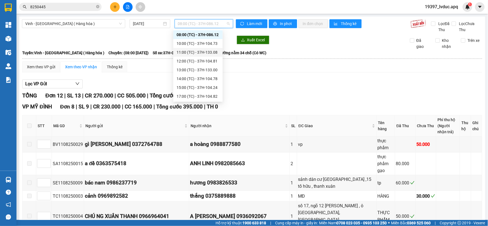
drag, startPoint x: 344, startPoint y: 60, endPoint x: 341, endPoint y: 55, distance: 5.4
click at [344, 60] on th at bounding box center [252, 58] width 461 height 5
click at [343, 55] on div "Tuyến: Vinh - Hà Nội ( Hàng hóa ) Chuyến: (08:00 - 11/08/2025) Số xe: 37H-086.1…" at bounding box center [252, 53] width 460 height 6
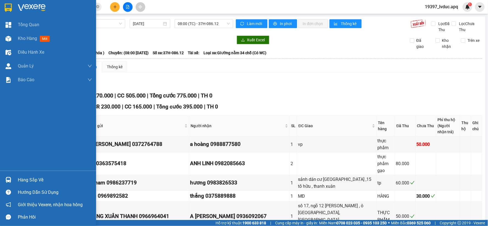
click at [16, 7] on div at bounding box center [48, 9] width 96 height 18
click at [18, 8] on div at bounding box center [48, 9] width 96 height 18
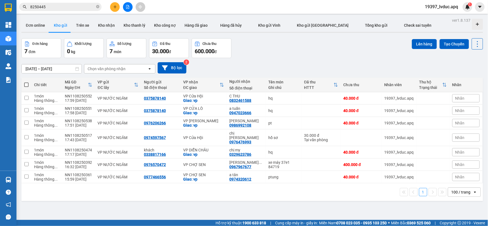
click at [119, 3] on div at bounding box center [127, 7] width 41 height 10
click at [115, 7] on icon "plus" at bounding box center [115, 7] width 4 height 4
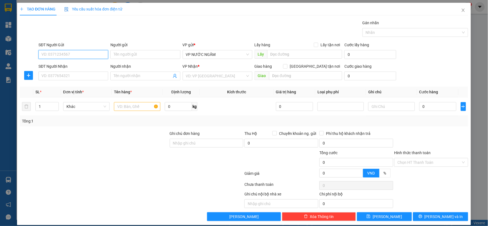
click at [59, 54] on input "SĐT Người Gửi" at bounding box center [73, 54] width 70 height 9
type input "0946039929"
click at [83, 68] on div "0946039929 - anh tuấn" at bounding box center [72, 65] width 63 height 6
type input "anh tuấn"
type input "0946039929"
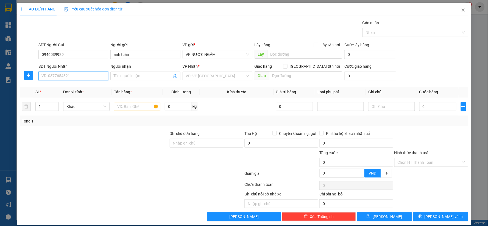
click at [91, 73] on input "SĐT Người Nhận" at bounding box center [73, 75] width 70 height 9
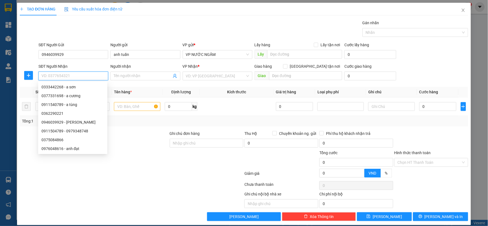
click at [70, 78] on input "SĐT Người Nhận" at bounding box center [73, 75] width 70 height 9
click at [68, 104] on div "0911540789 - a tùng" at bounding box center [72, 104] width 63 height 6
type input "0911540789"
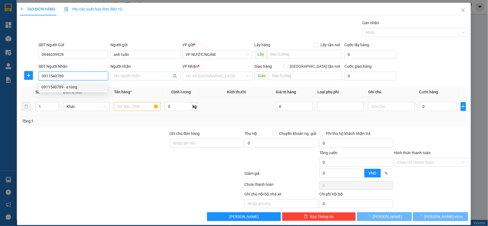
type input "a tùng"
checkbox input "true"
type input "21 phan đăng lưu"
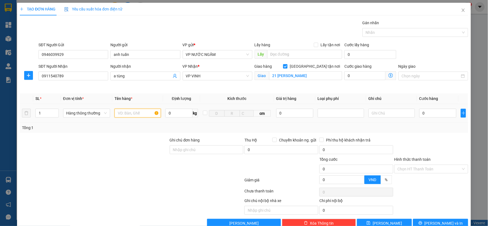
click at [127, 113] on input "text" at bounding box center [138, 113] width 46 height 9
type input "THUỐC"
click at [430, 112] on input "0" at bounding box center [437, 113] width 37 height 9
type input "1"
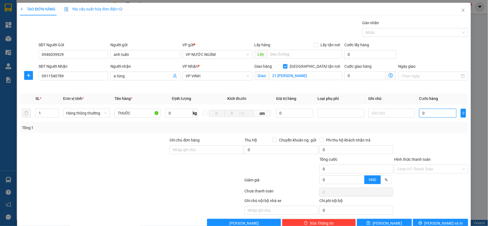
type input "1"
type input "10"
type input "100"
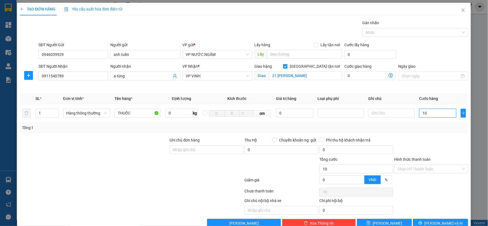
type input "100"
type input "100.000"
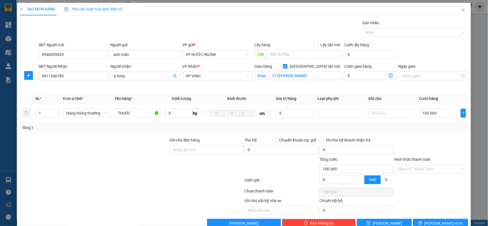
click at [414, 142] on div at bounding box center [431, 146] width 75 height 19
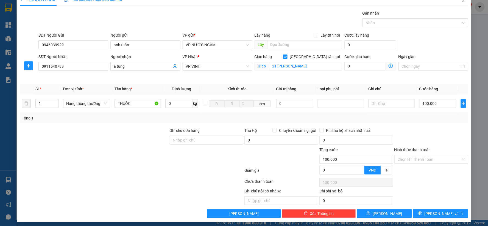
scroll to position [12, 0]
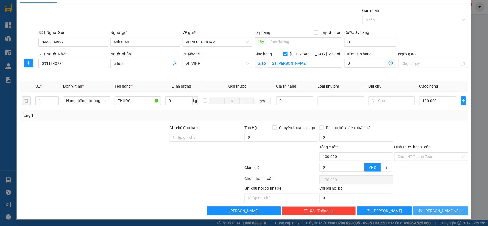
drag, startPoint x: 427, startPoint y: 207, endPoint x: 415, endPoint y: 205, distance: 11.4
click at [427, 206] on button "[PERSON_NAME] và In" at bounding box center [440, 210] width 55 height 9
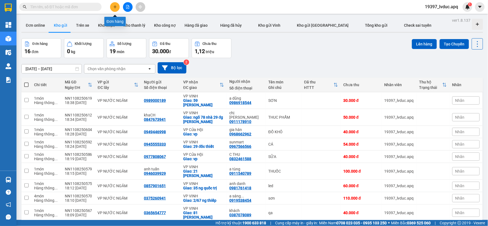
click at [115, 7] on icon "plus" at bounding box center [114, 7] width 3 height 0
